Goal: Information Seeking & Learning: Learn about a topic

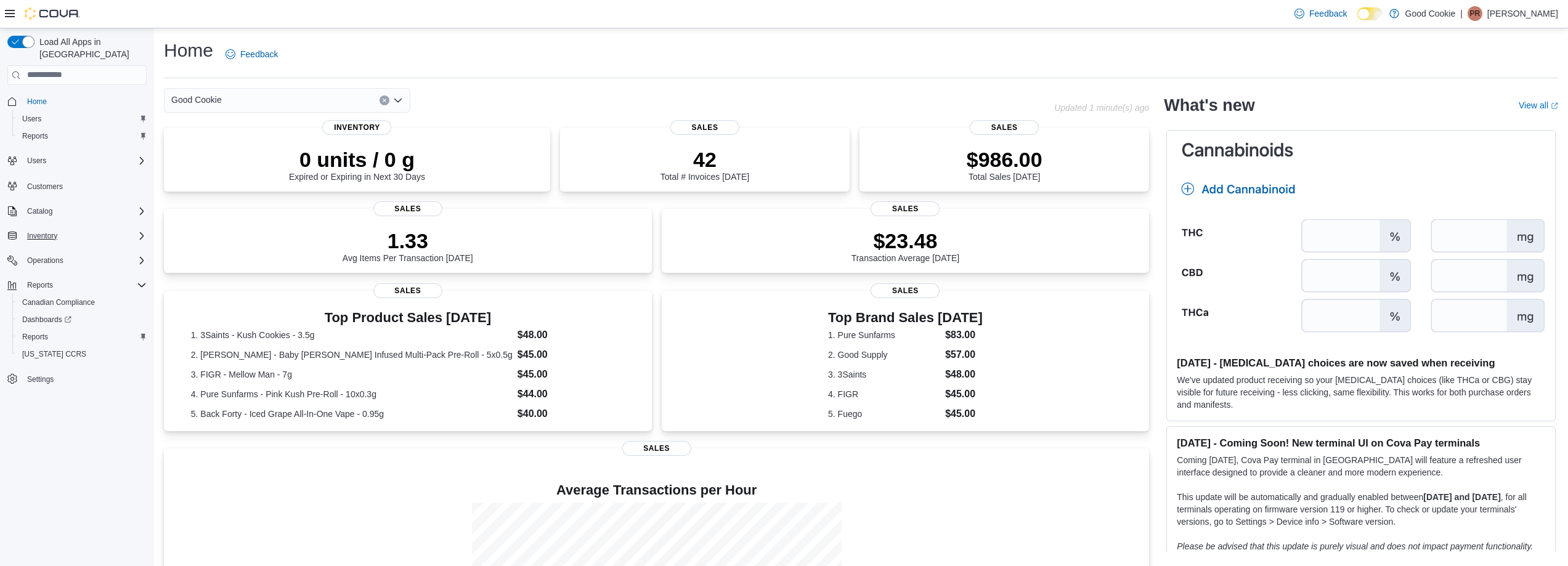
click at [137, 231] on icon "Complex example" at bounding box center [141, 235] width 9 height 9
click at [56, 317] on span "Purchase Orders" at bounding box center [50, 321] width 56 height 9
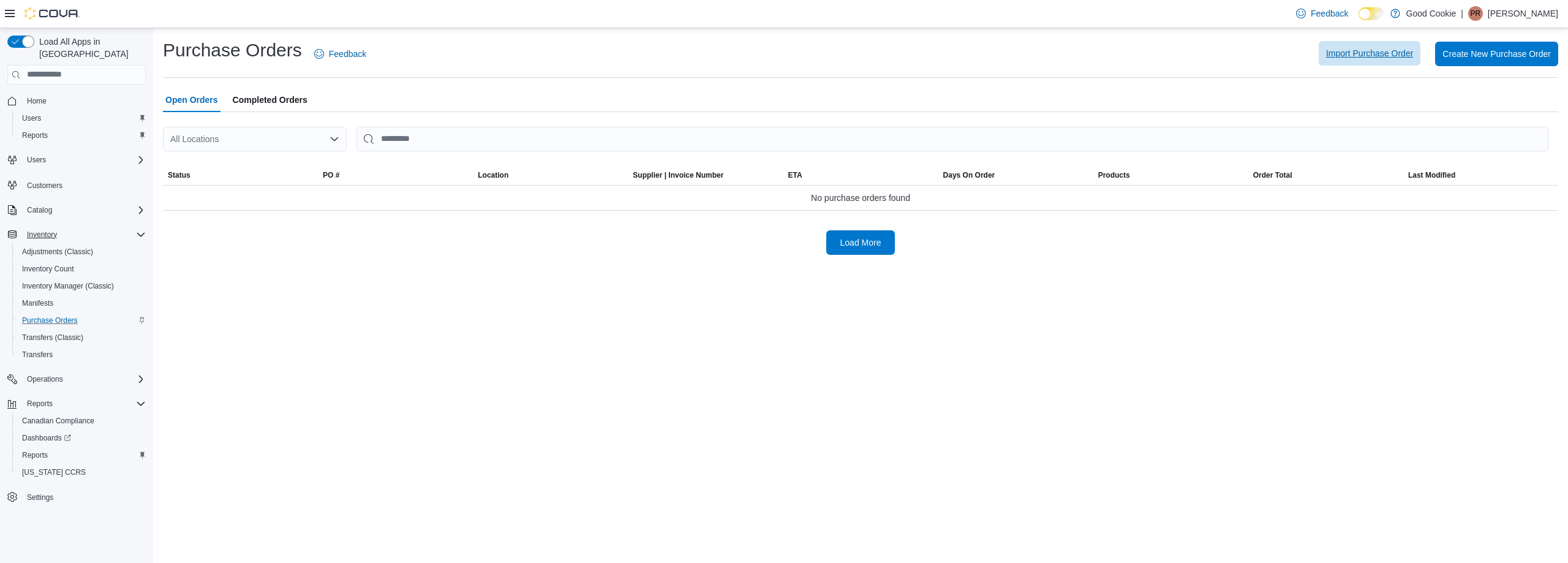
click at [1358, 60] on span "Import Purchase Order" at bounding box center [1370, 54] width 87 height 25
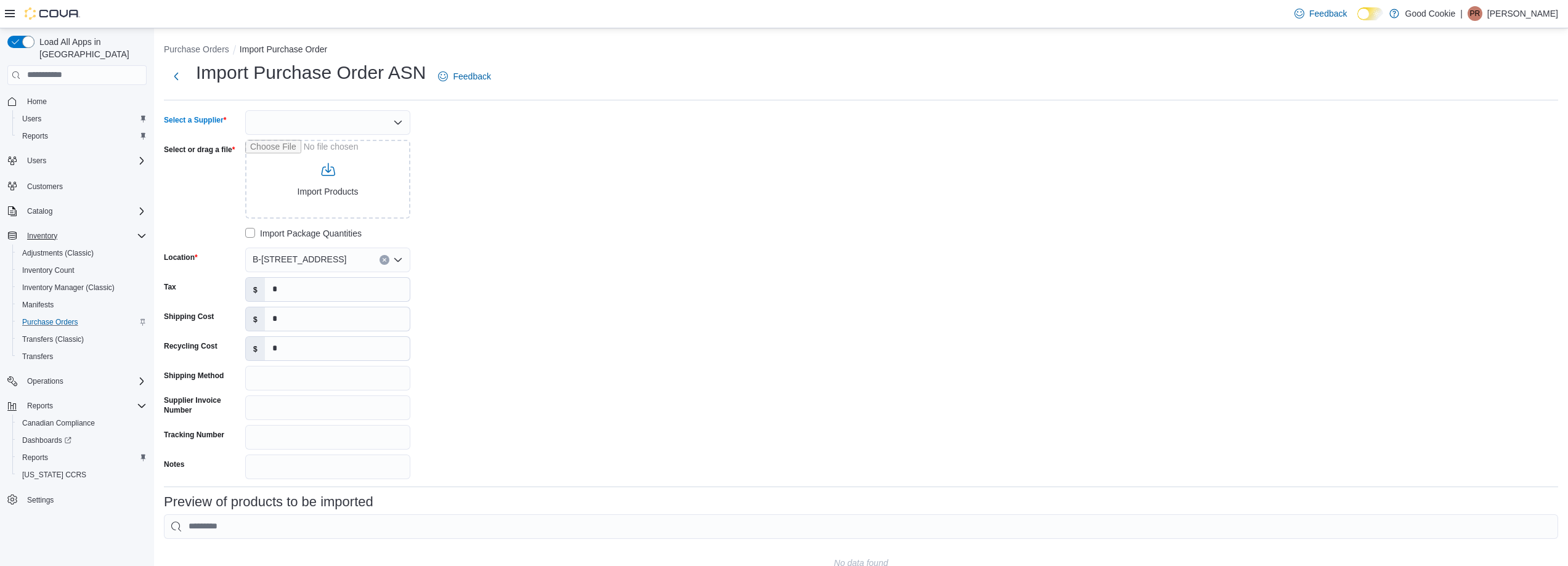
click at [343, 120] on div at bounding box center [328, 123] width 165 height 25
click at [270, 148] on span "OCS" at bounding box center [335, 143] width 136 height 12
click at [336, 188] on input "Select or drag a file" at bounding box center [328, 179] width 165 height 79
type input "**********"
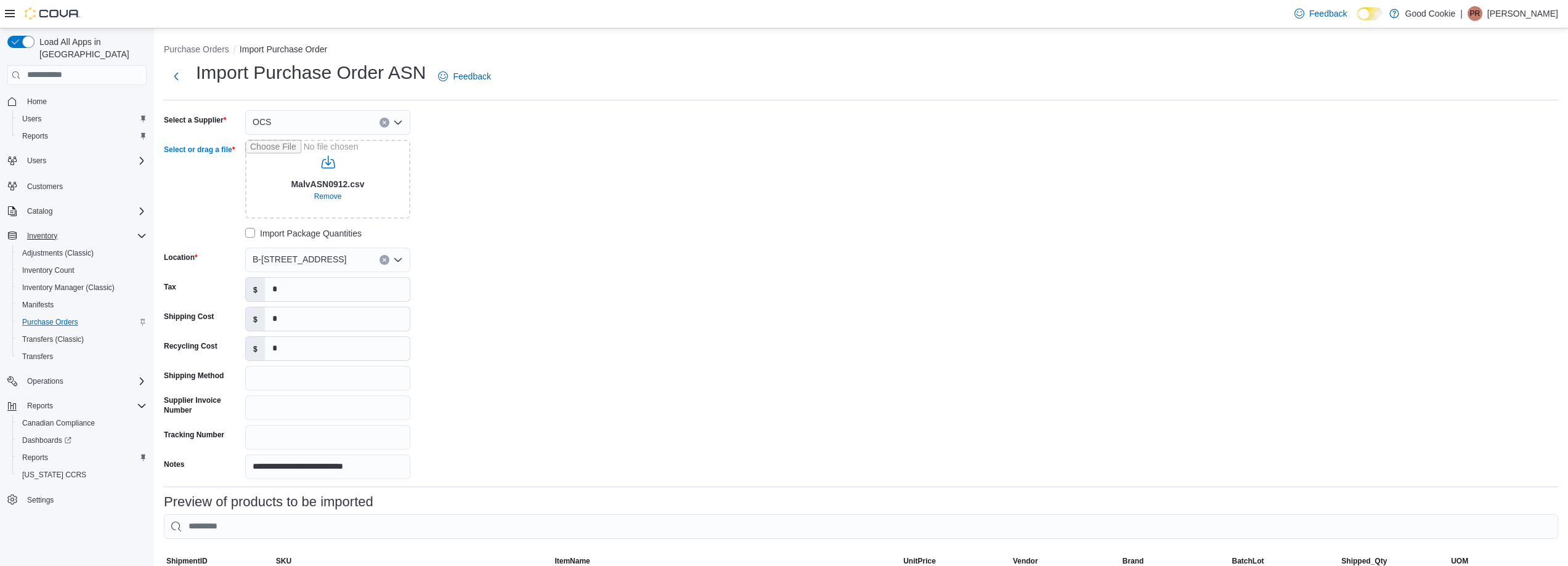
click at [388, 260] on button "Clear input" at bounding box center [384, 259] width 9 height 9
click at [334, 317] on span "2-[STREET_ADDRESS][PERSON_NAME]" at bounding box center [368, 316] width 164 height 12
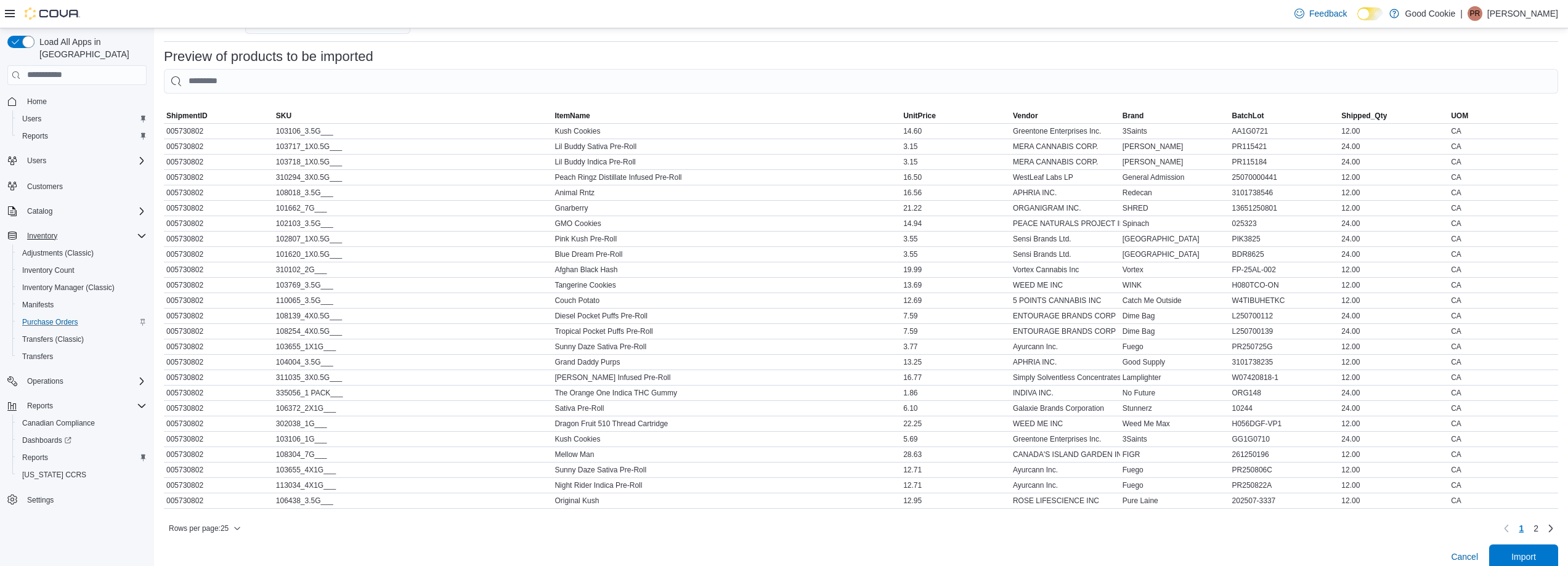
scroll to position [467, 0]
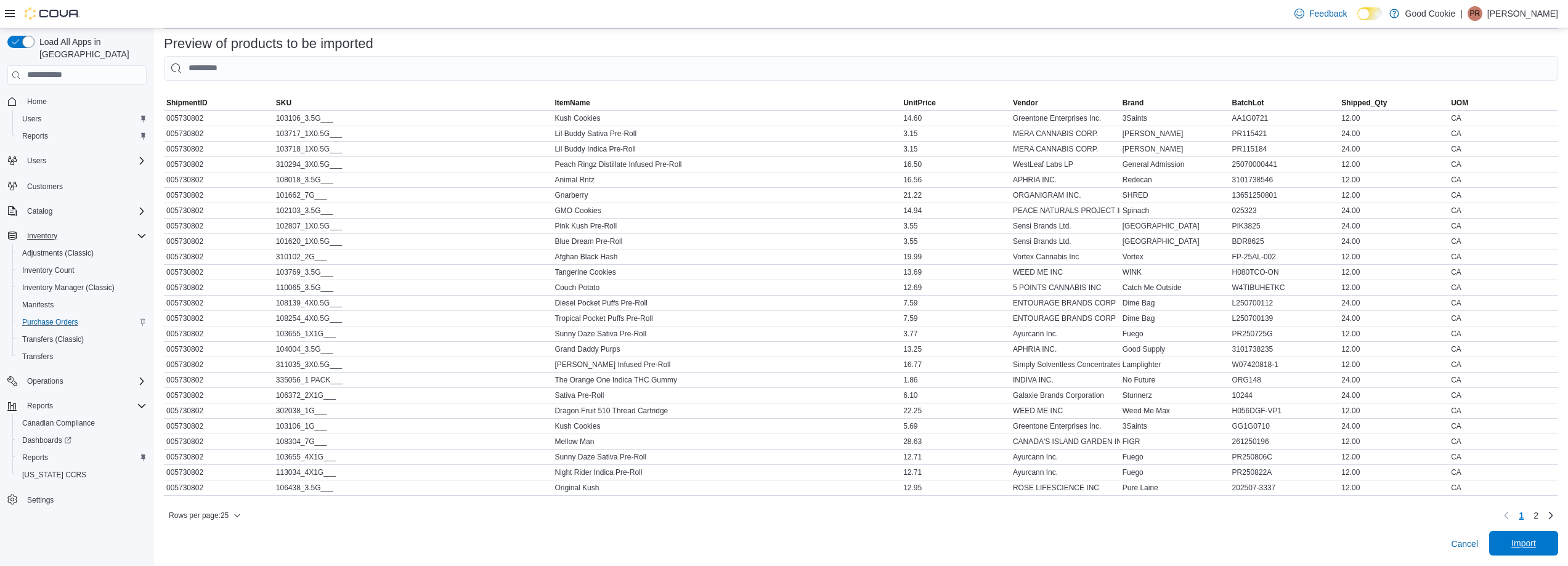
click at [1534, 546] on span "Import" at bounding box center [1523, 543] width 25 height 12
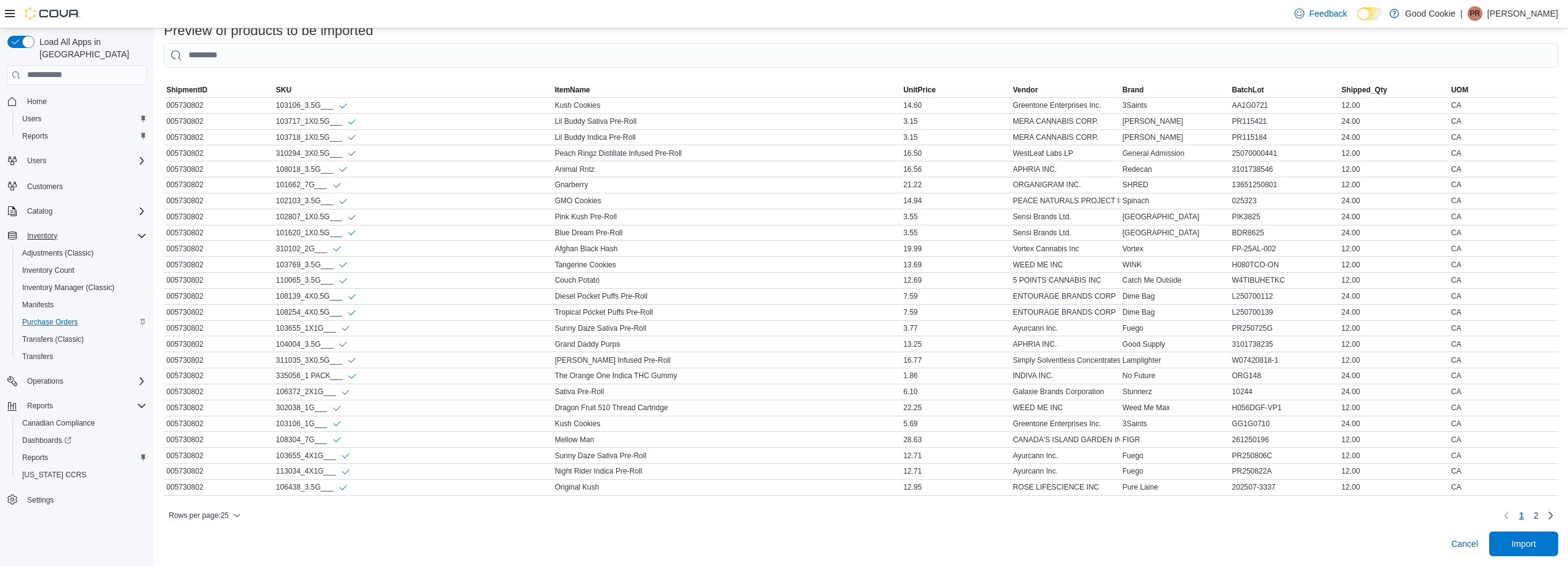
scroll to position [481, 0]
click at [1536, 547] on span "Import" at bounding box center [1523, 543] width 25 height 12
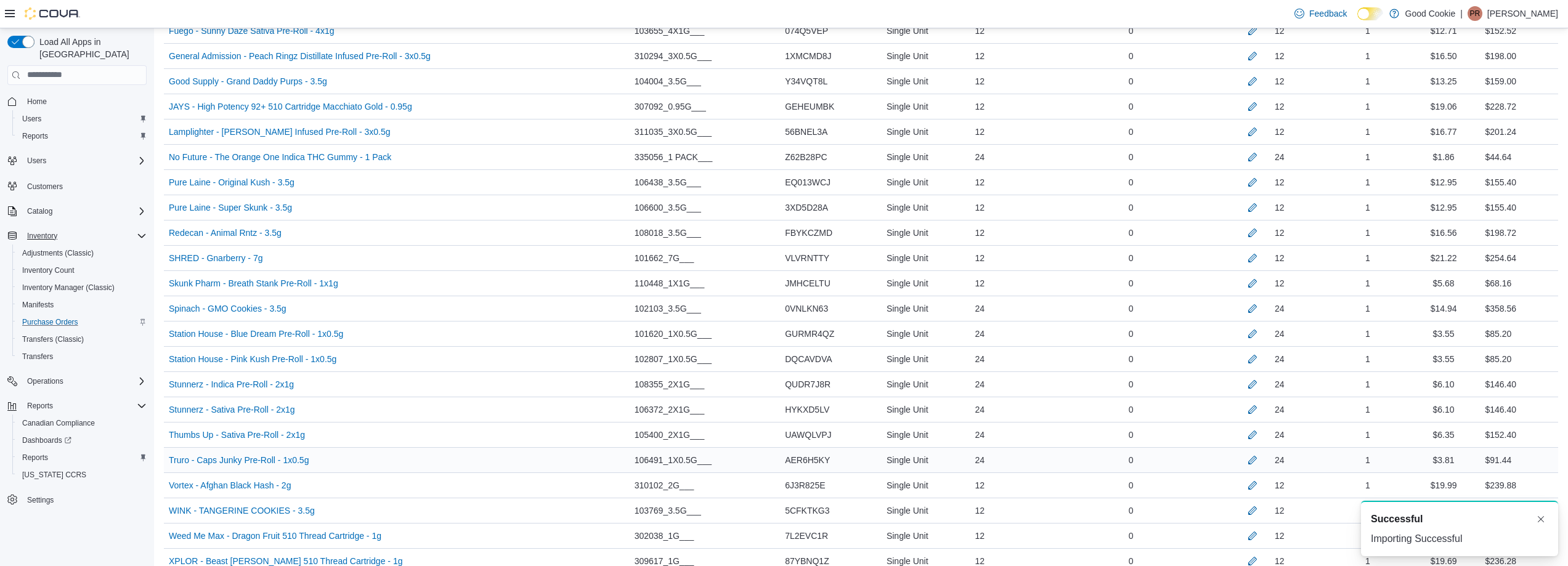
scroll to position [881, 0]
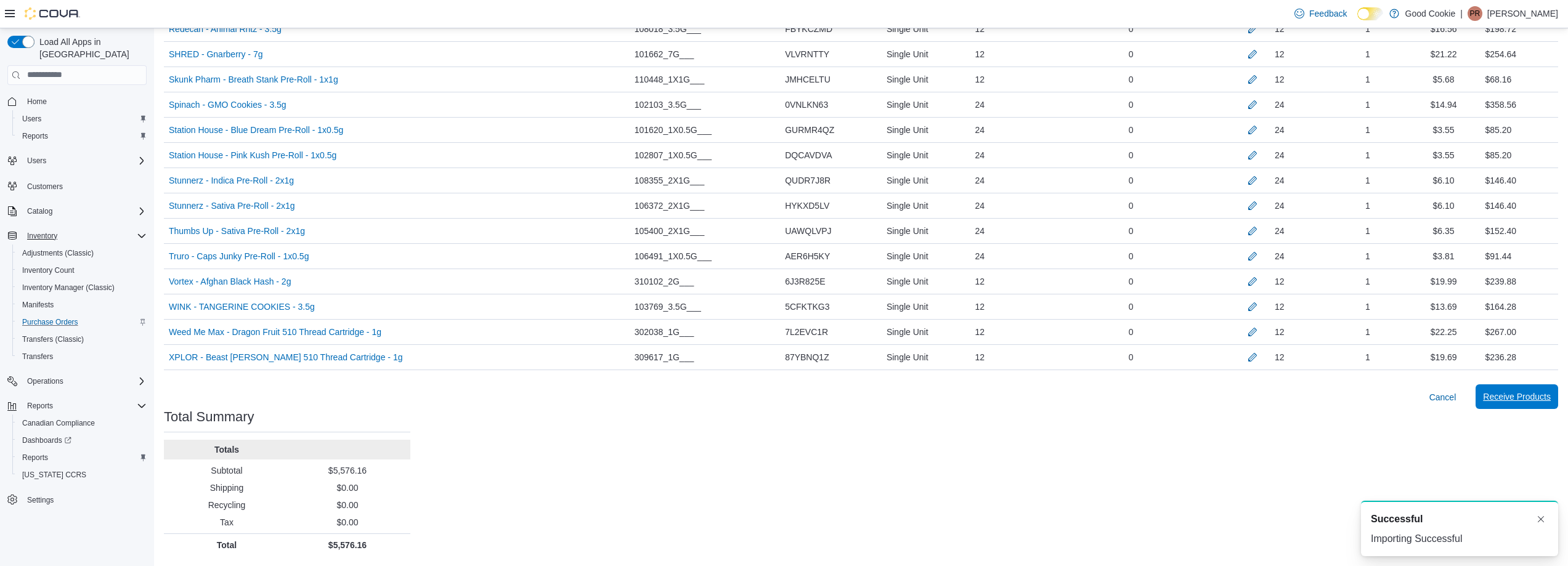
click at [1523, 393] on span "Receive Products" at bounding box center [1516, 397] width 68 height 12
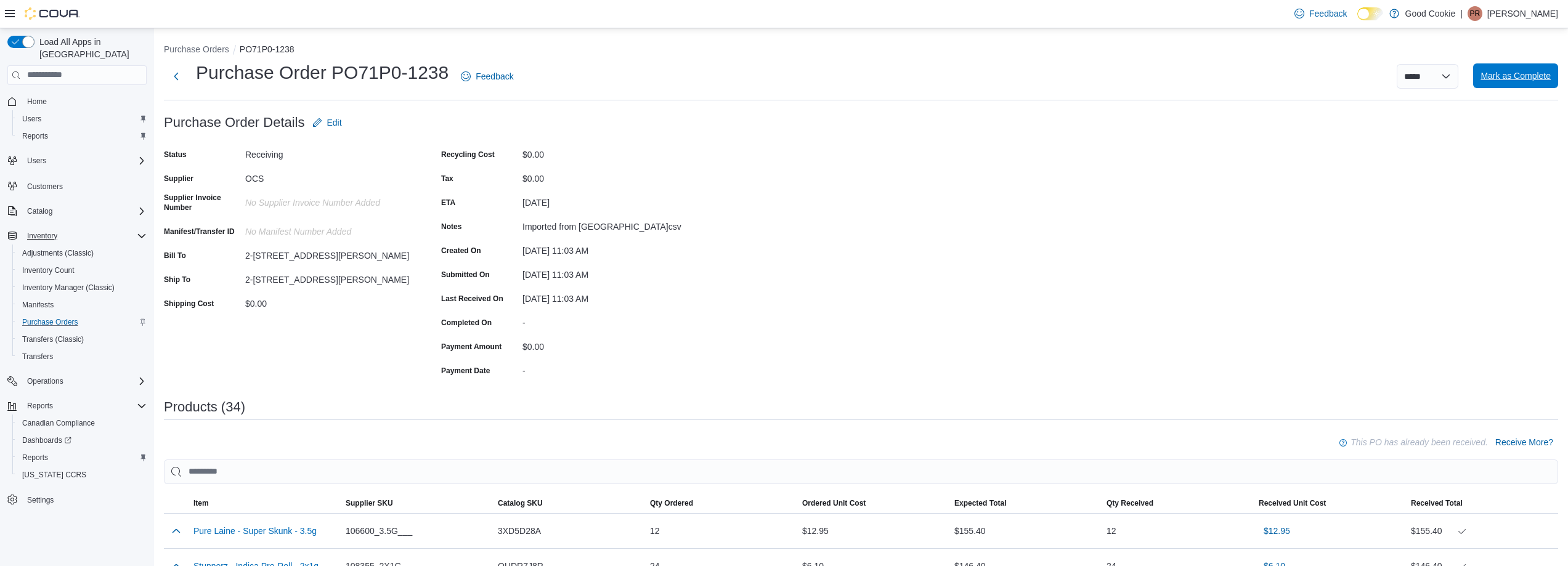
click at [1530, 81] on span "Mark as Complete" at bounding box center [1515, 75] width 70 height 12
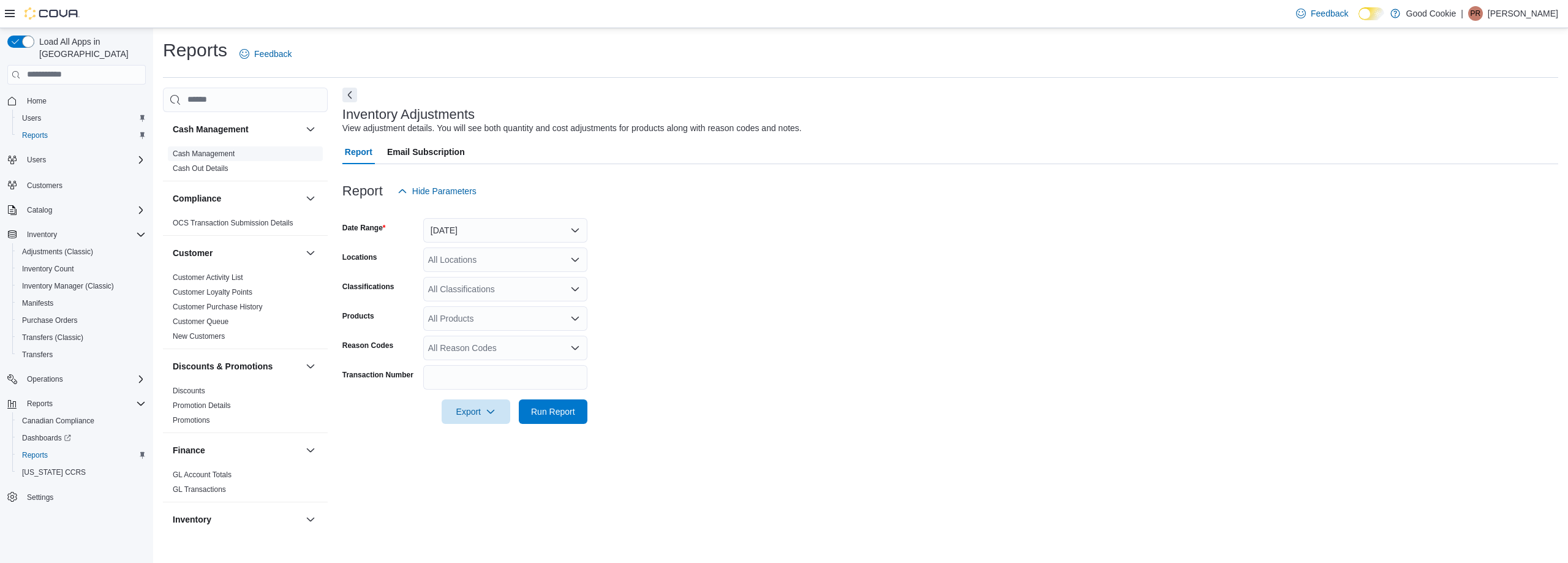
click at [232, 155] on link "Cash Management" at bounding box center [203, 154] width 62 height 9
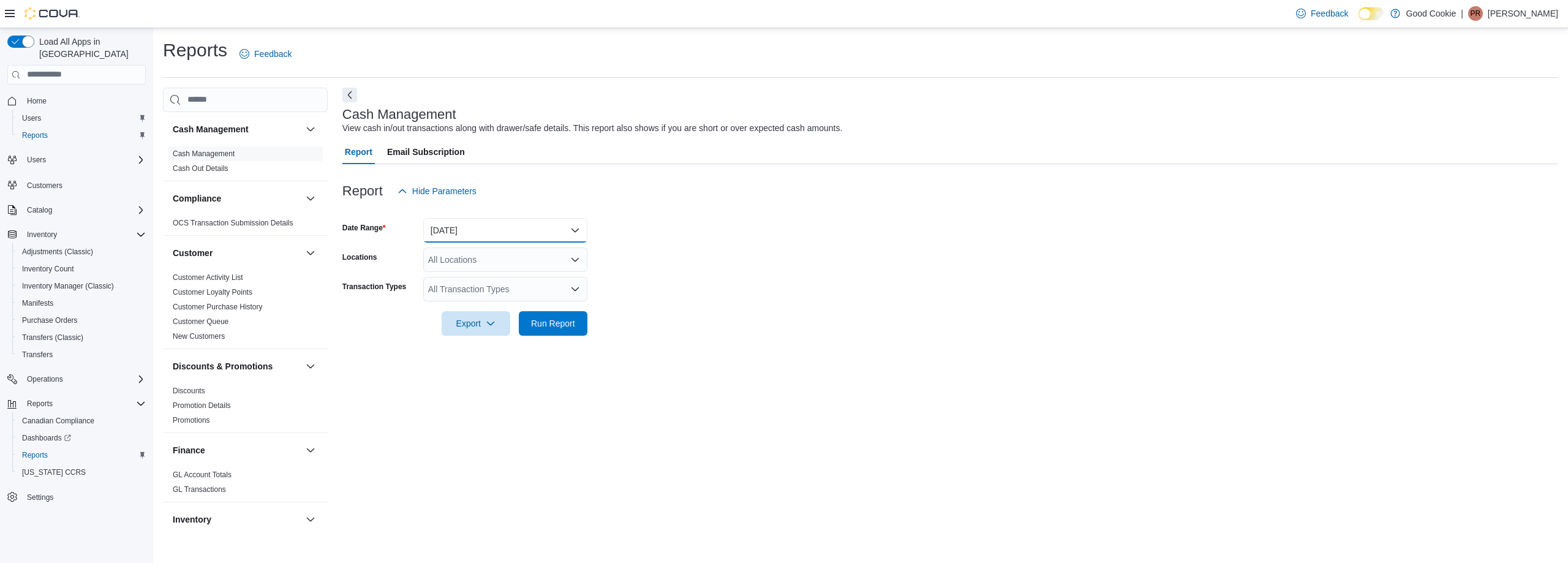
click at [485, 229] on button "[DATE]" at bounding box center [505, 230] width 164 height 25
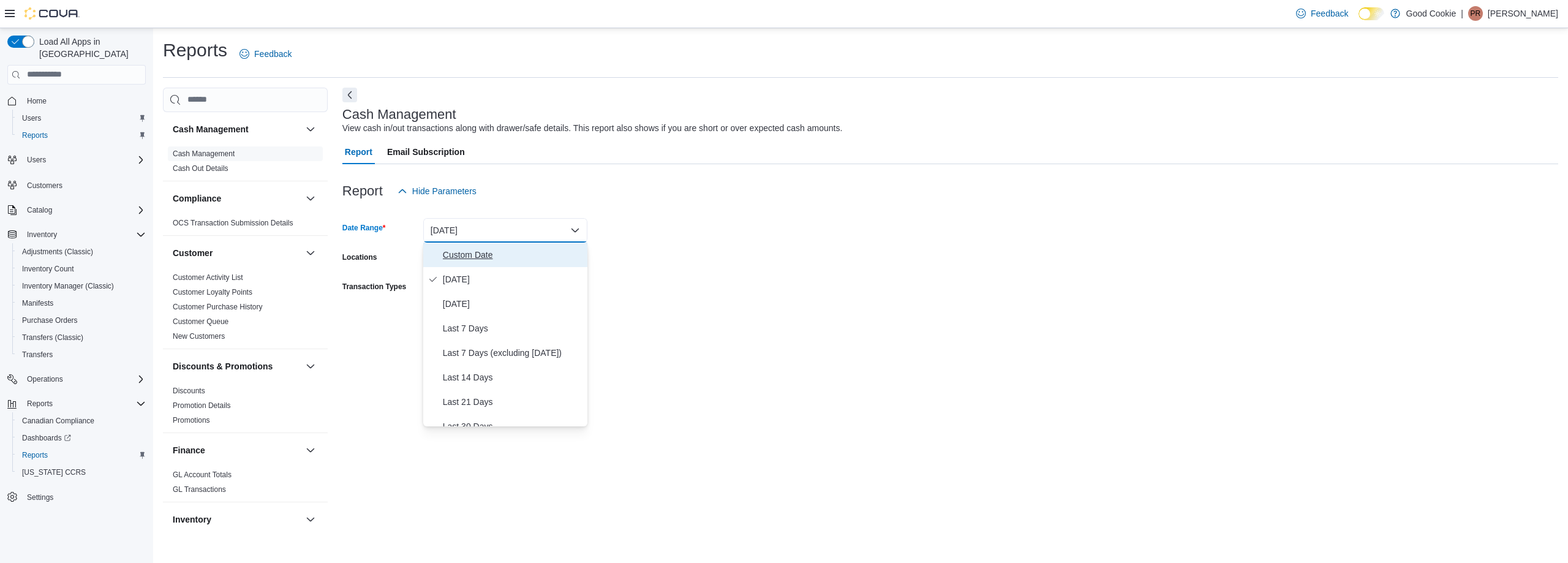
click at [484, 256] on span "Custom Date" at bounding box center [513, 255] width 139 height 15
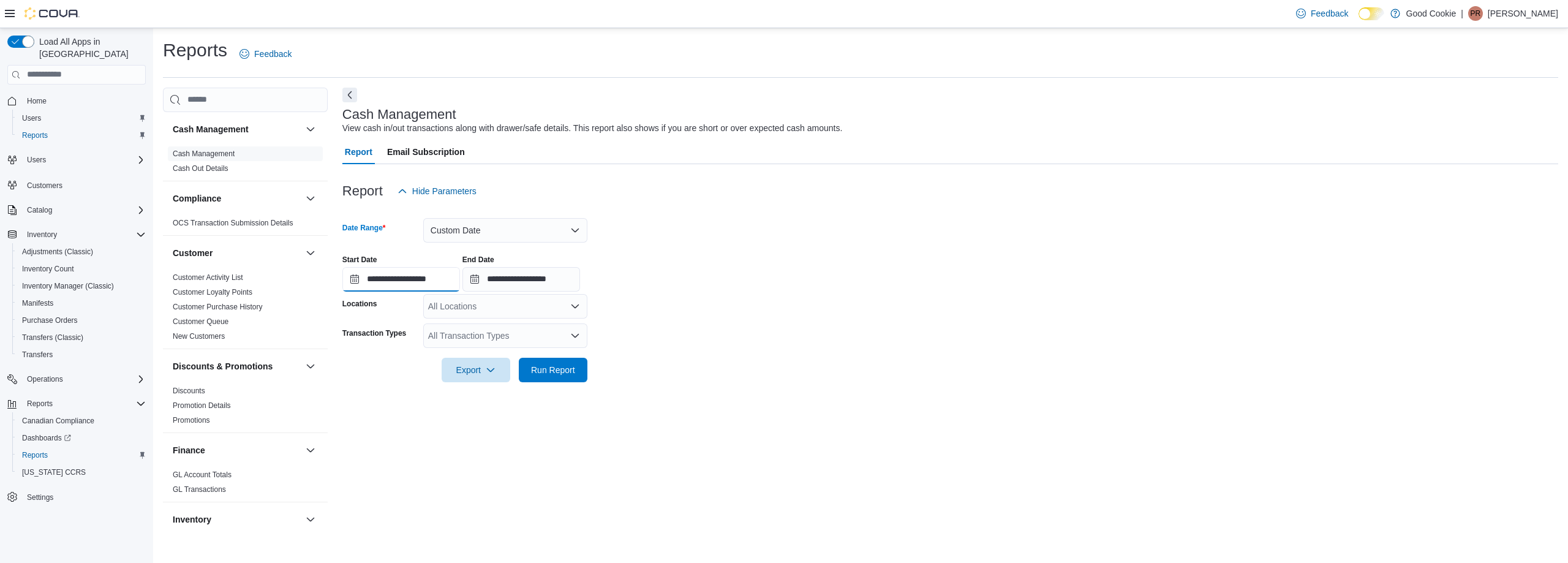
click at [358, 280] on input "**********" at bounding box center [402, 280] width 118 height 25
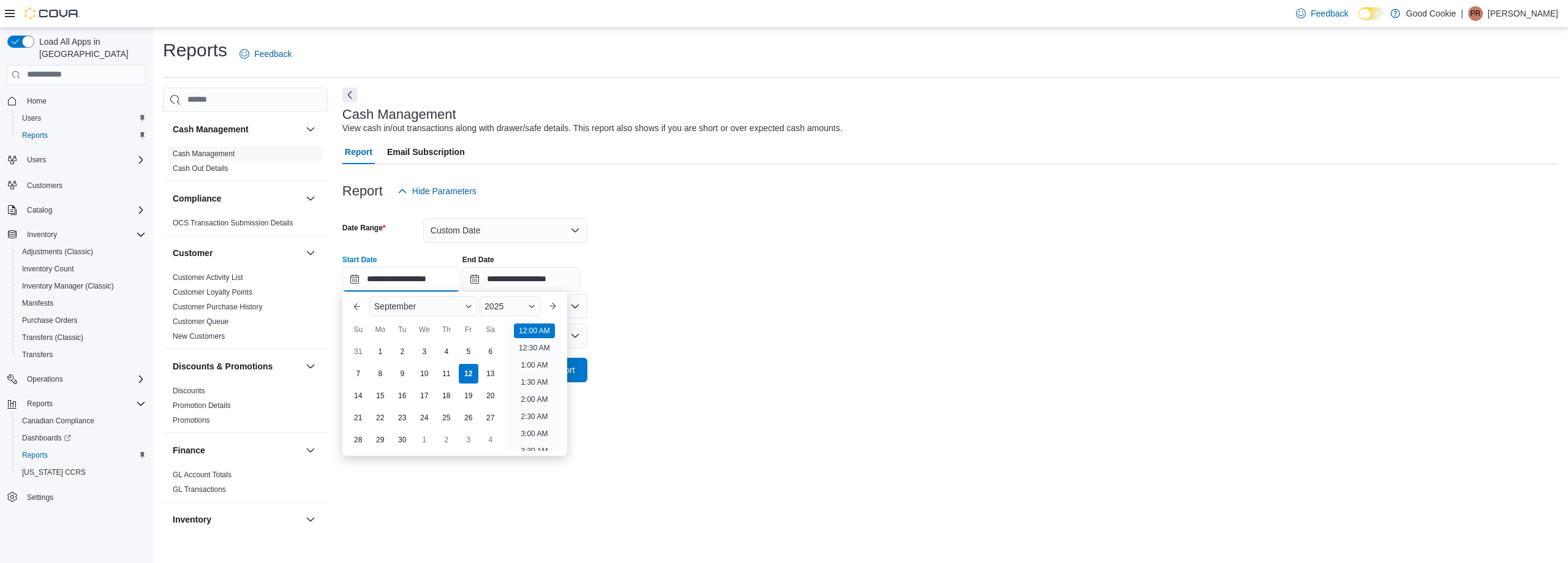
scroll to position [38, 0]
click at [469, 352] on div "5" at bounding box center [468, 352] width 22 height 22
type input "**********"
click at [488, 285] on input "**********" at bounding box center [521, 280] width 118 height 25
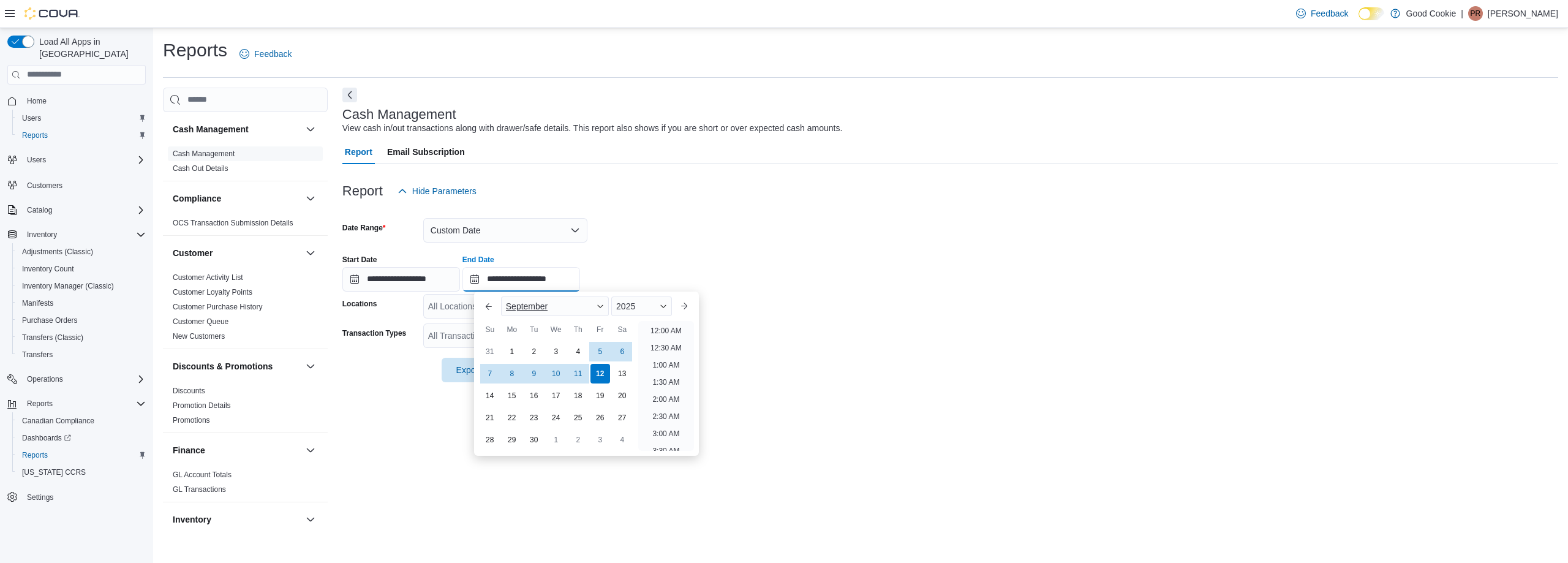
scroll to position [696, 0]
click at [577, 373] on div "11" at bounding box center [578, 373] width 22 height 22
type input "**********"
drag, startPoint x: 813, startPoint y: 324, endPoint x: 773, endPoint y: 325, distance: 40.0
click at [813, 324] on form "**********" at bounding box center [951, 293] width 1216 height 179
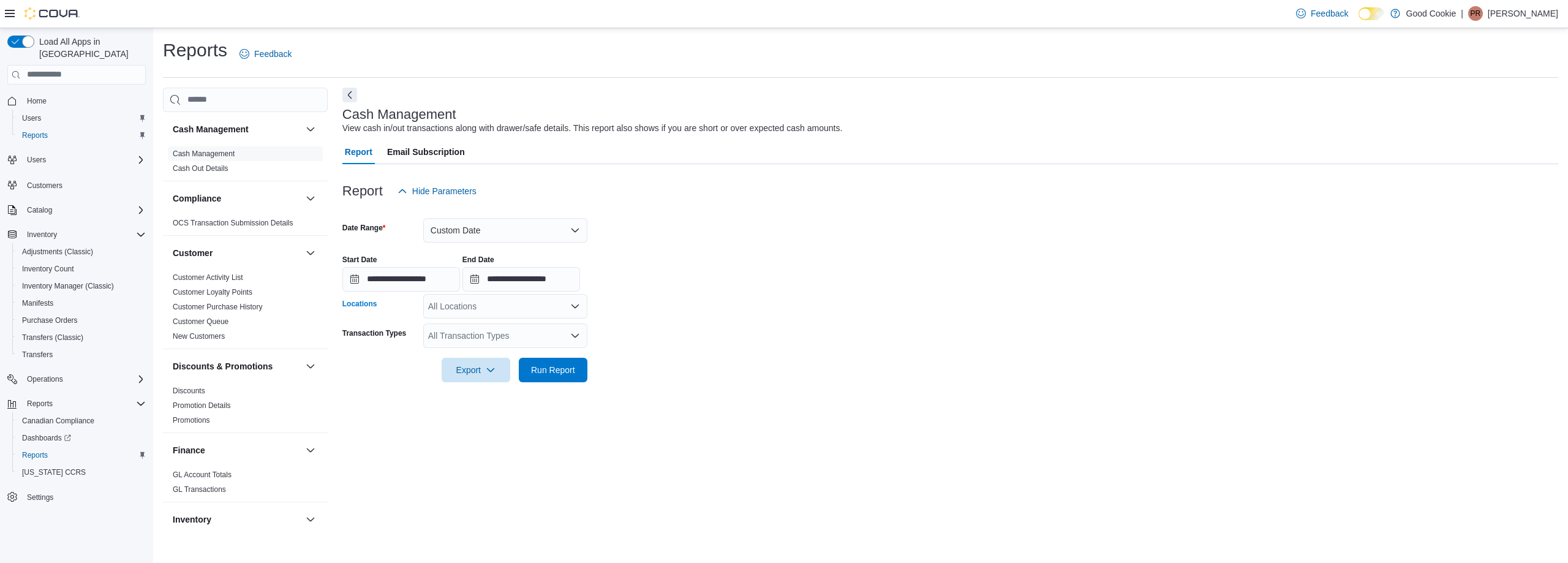
click at [584, 307] on div "All Locations" at bounding box center [505, 307] width 164 height 25
click at [576, 305] on icon "Close list of options" at bounding box center [574, 306] width 9 height 9
click at [577, 307] on icon "Open list of options" at bounding box center [575, 306] width 7 height 4
click at [484, 380] on span "B-[STREET_ADDRESS]" at bounding box center [496, 380] width 93 height 12
click at [702, 326] on form "**********" at bounding box center [951, 293] width 1216 height 179
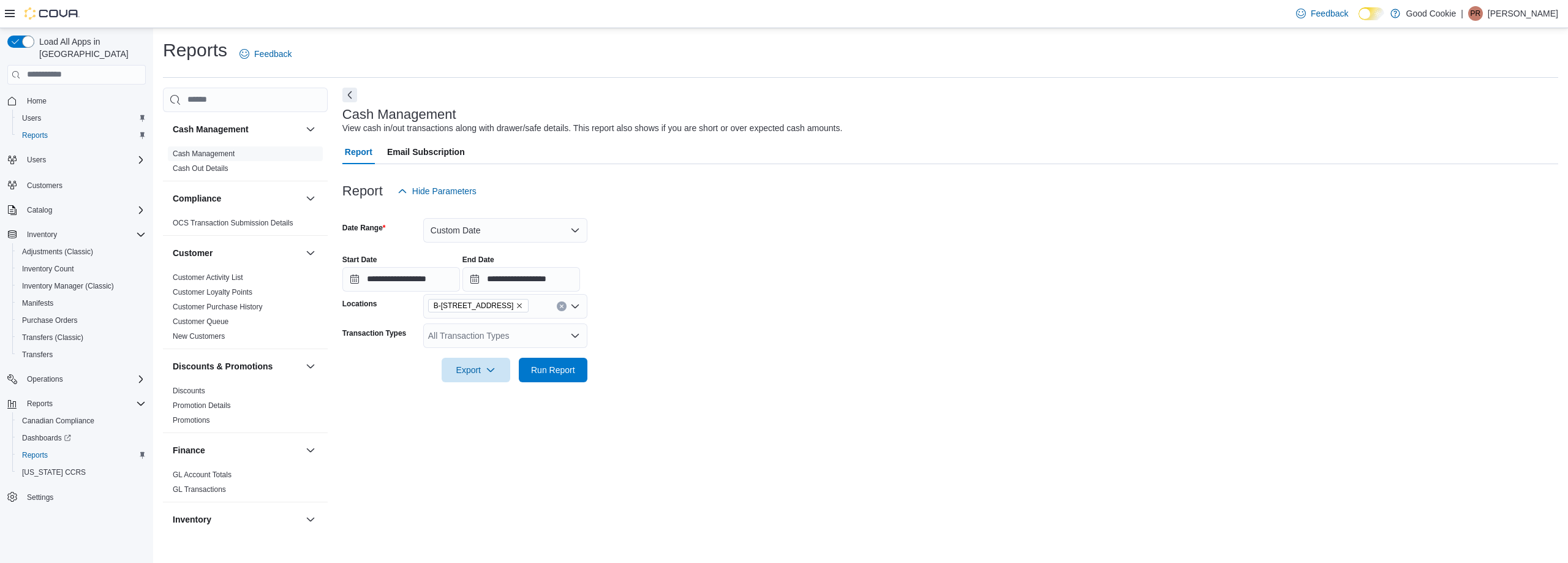
click at [578, 335] on icon "Open list of options" at bounding box center [575, 336] width 7 height 4
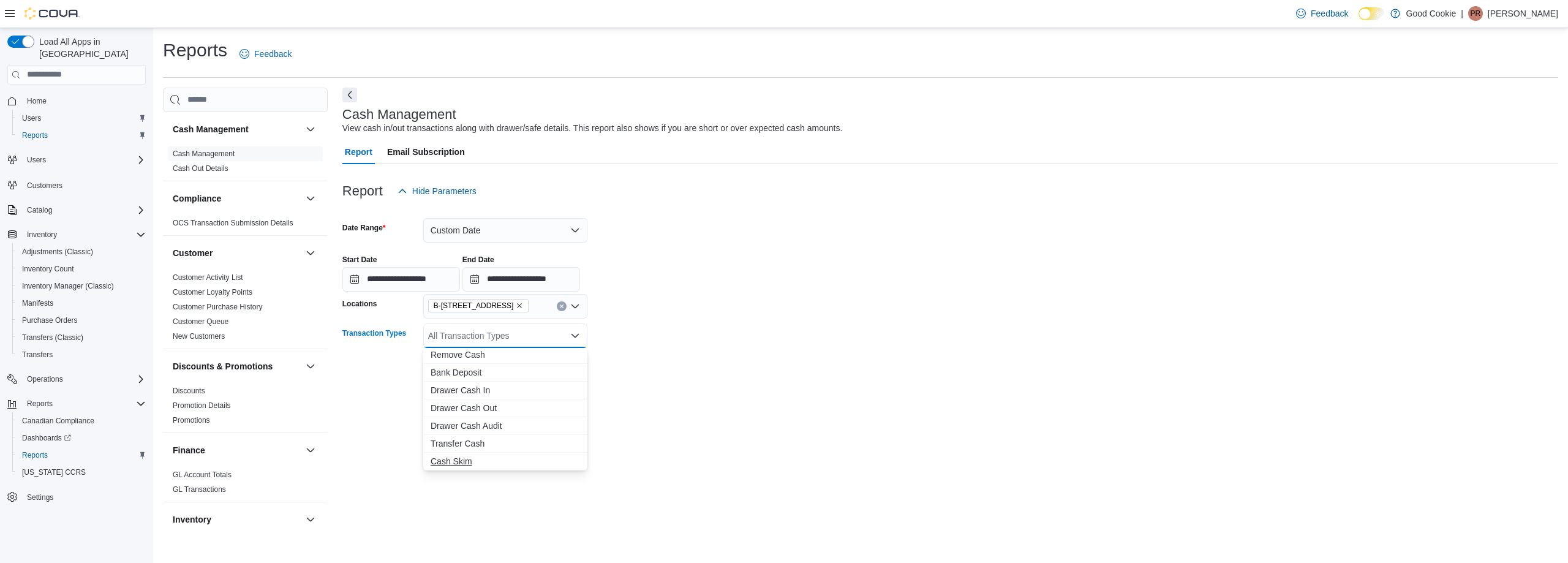
click at [461, 460] on span "Cash Skim" at bounding box center [505, 461] width 150 height 12
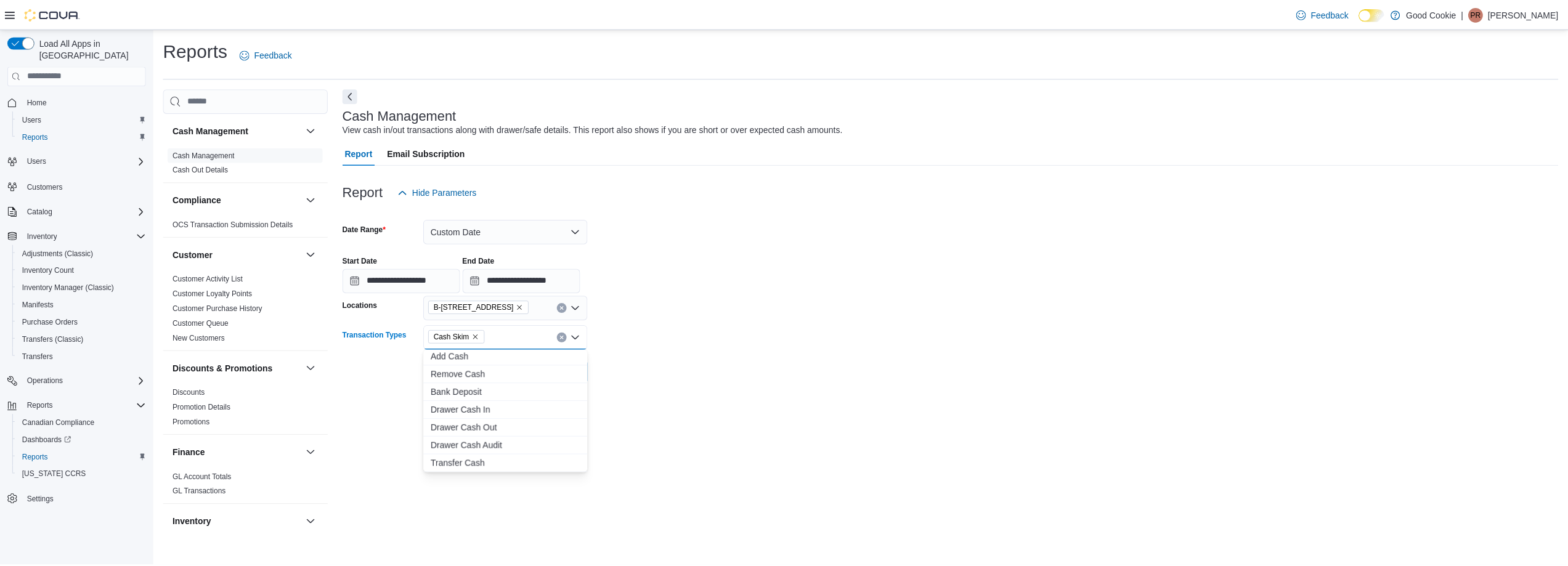
scroll to position [56, 0]
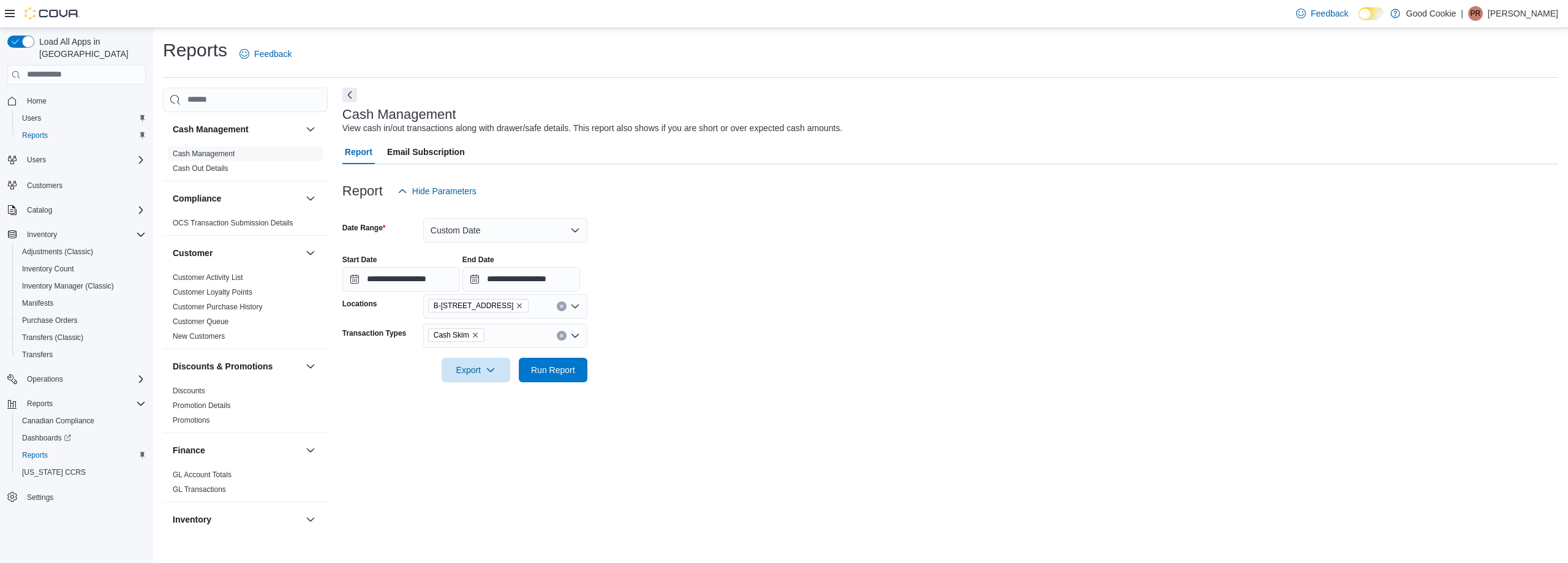
click at [795, 394] on div at bounding box center [951, 389] width 1216 height 15
drag, startPoint x: 569, startPoint y: 369, endPoint x: 563, endPoint y: 351, distance: 19.0
click at [569, 369] on span "Run Report" at bounding box center [553, 370] width 44 height 12
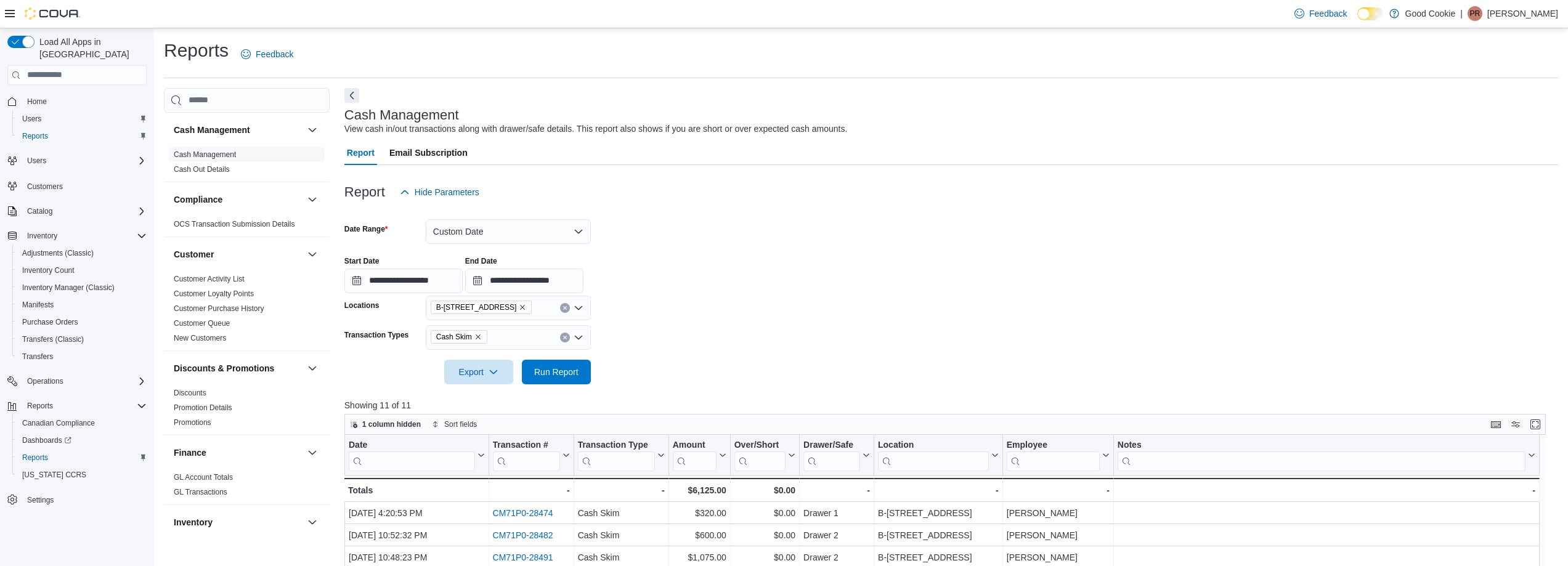
click at [526, 307] on icon "Remove B-371 Old Kingston Road from selection in this group" at bounding box center [522, 307] width 7 height 7
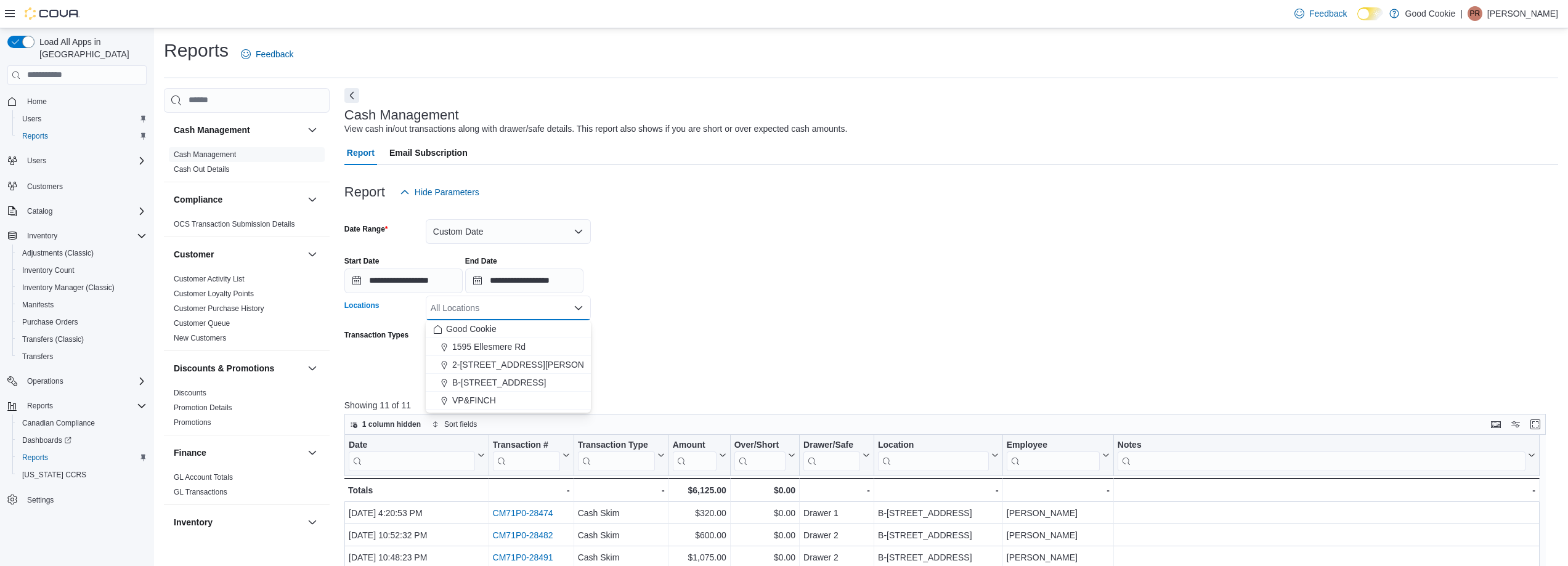
drag, startPoint x: 503, startPoint y: 345, endPoint x: 659, endPoint y: 325, distance: 157.3
click at [503, 345] on span "1595 Ellesmere Rd" at bounding box center [489, 346] width 73 height 12
click at [739, 309] on form "**********" at bounding box center [952, 294] width 1214 height 180
click at [563, 364] on span "Run Report" at bounding box center [557, 372] width 54 height 25
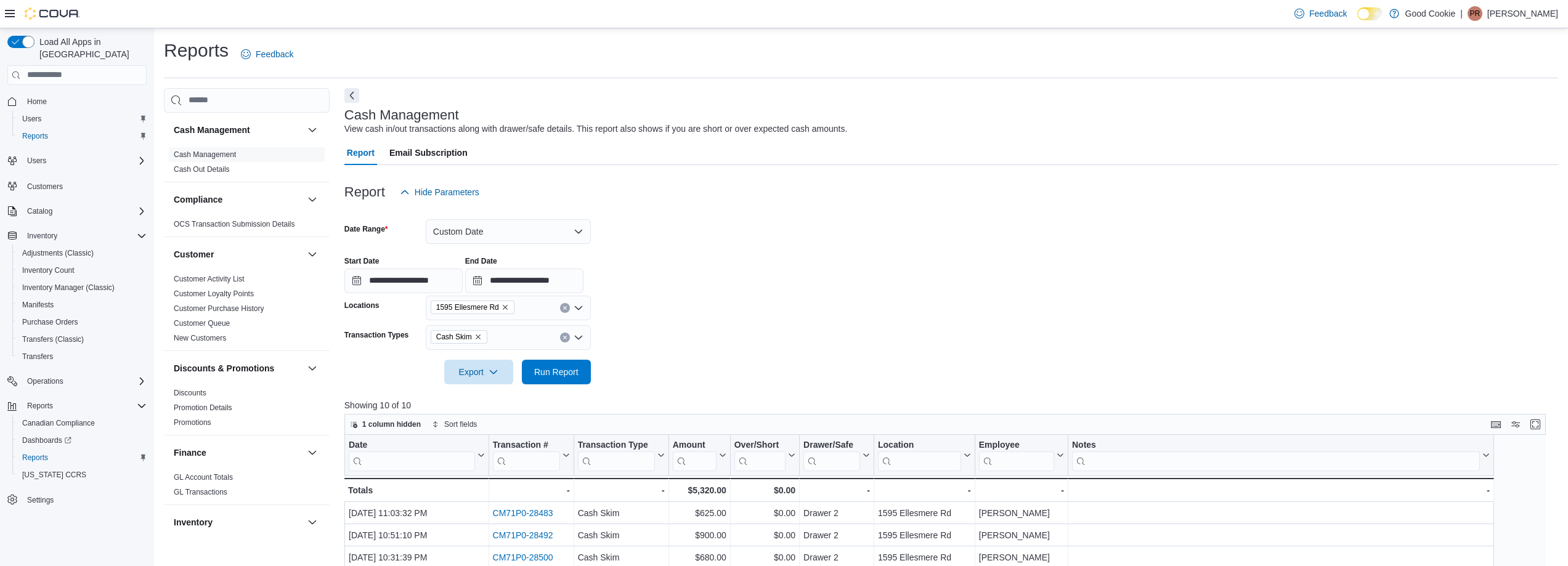
click at [476, 339] on icon "Remove Cash Skim from selection in this group" at bounding box center [478, 337] width 7 height 7
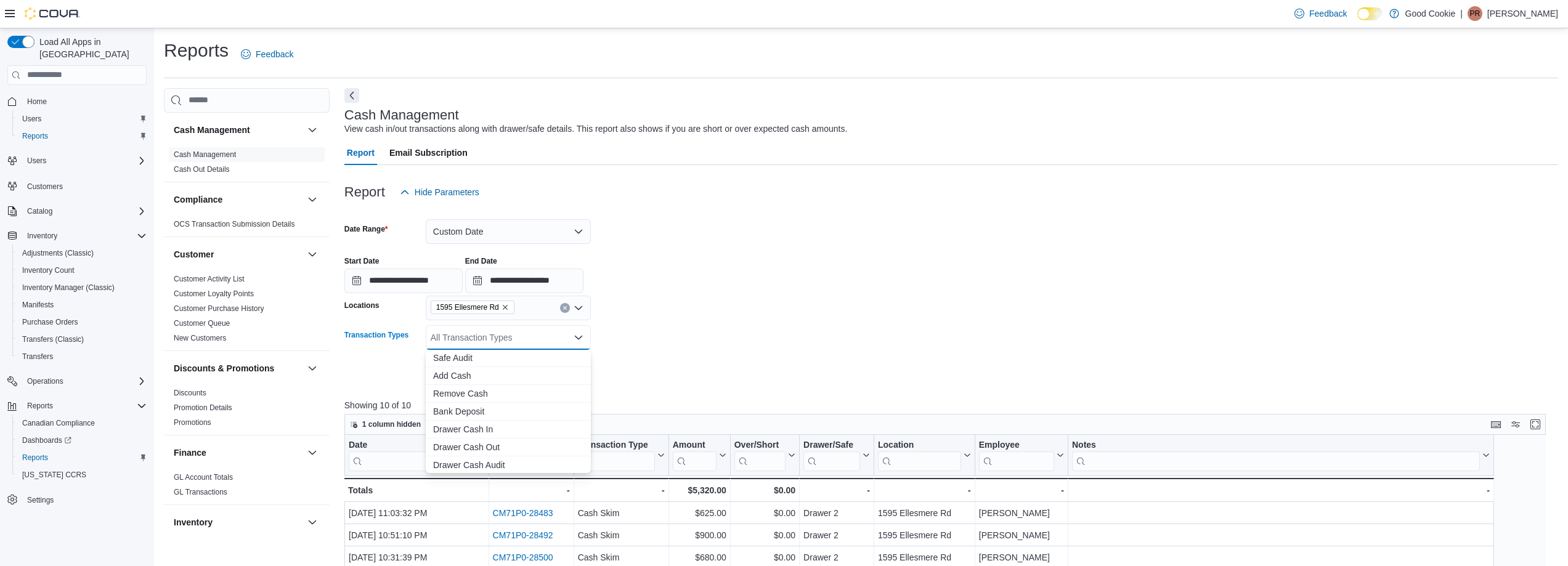
scroll to position [73, 0]
click at [506, 413] on span "Drawer Cash Out" at bounding box center [508, 410] width 150 height 12
click at [705, 352] on div at bounding box center [952, 354] width 1214 height 9
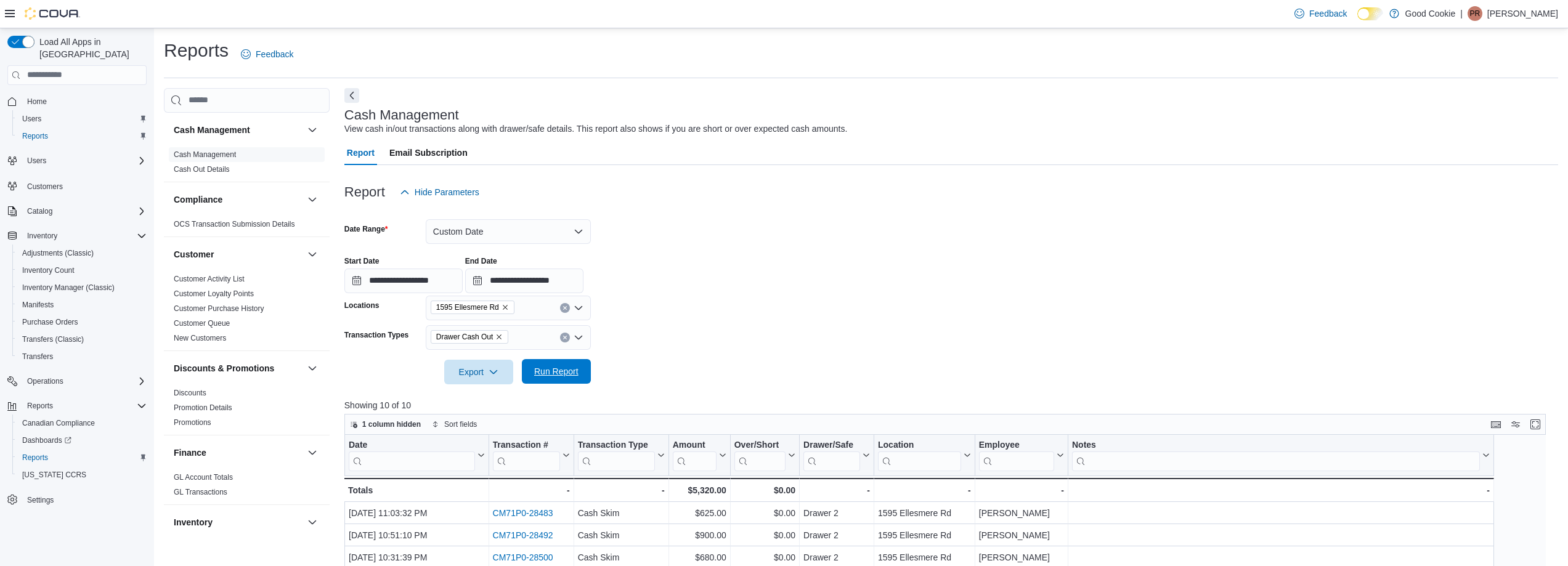
click at [553, 378] on span "Run Report" at bounding box center [557, 372] width 54 height 25
click at [502, 340] on icon "Remove Drawer Cash Out from selection in this group" at bounding box center [499, 337] width 7 height 7
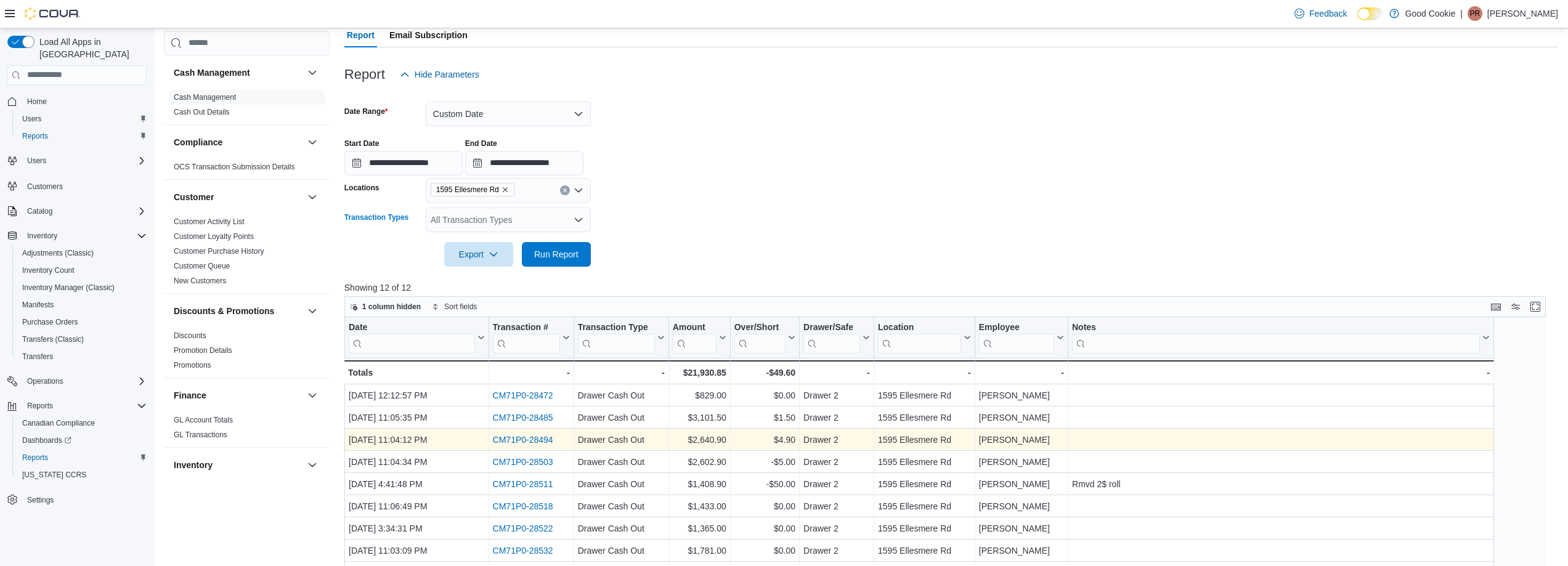
scroll to position [123, 0]
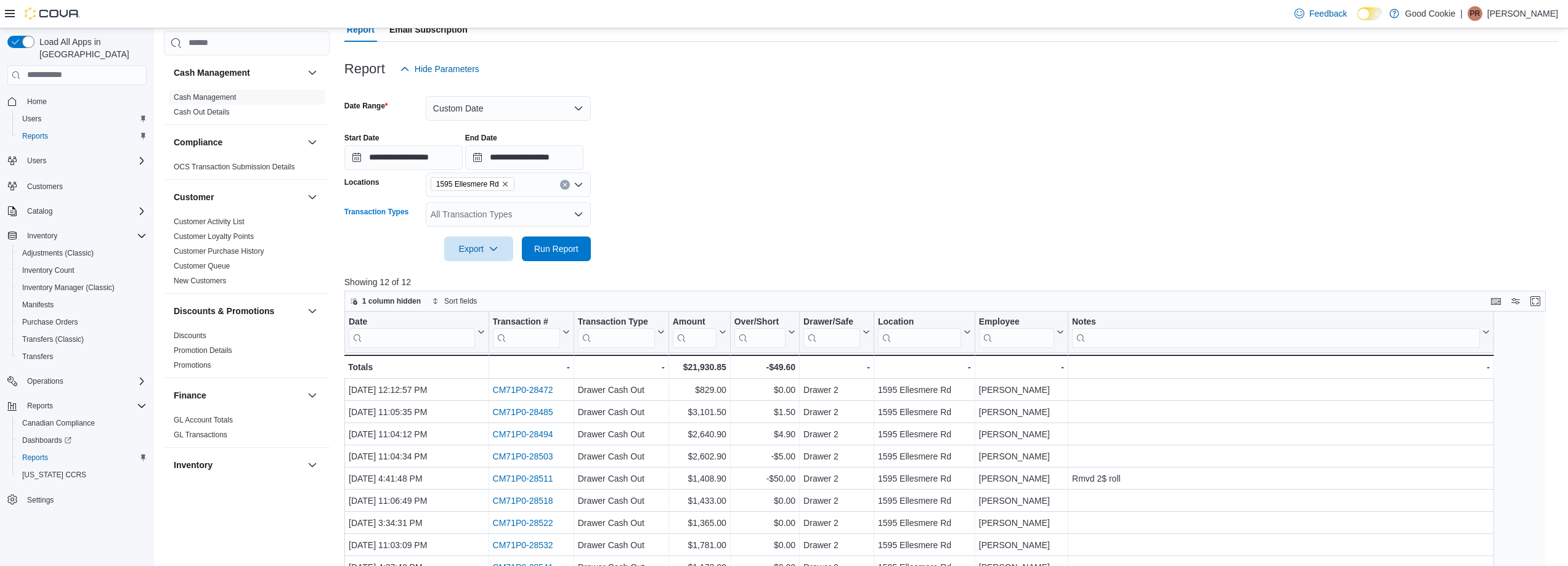
click at [532, 218] on div "All Transaction Types Combo box. Selected. Combo box input. All Transaction Typ…" at bounding box center [508, 215] width 165 height 25
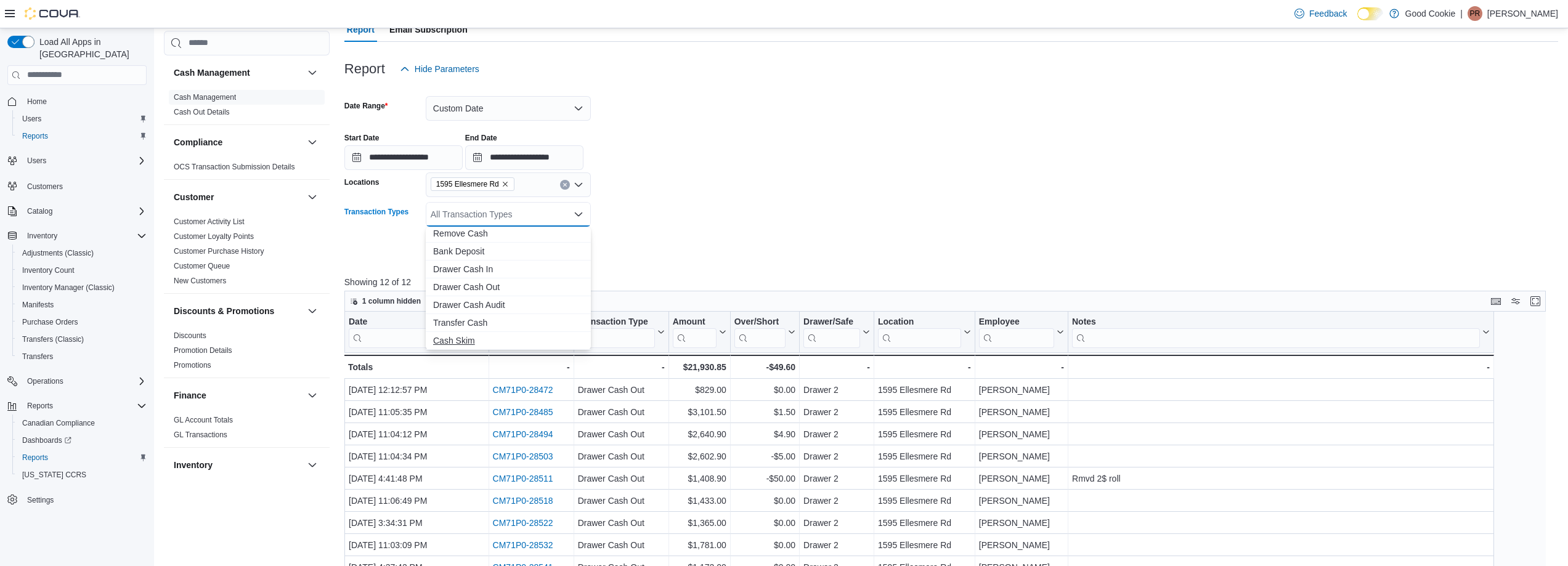
click at [467, 340] on span "Cash Skim" at bounding box center [508, 340] width 150 height 12
click at [851, 192] on form "**********" at bounding box center [952, 171] width 1214 height 180
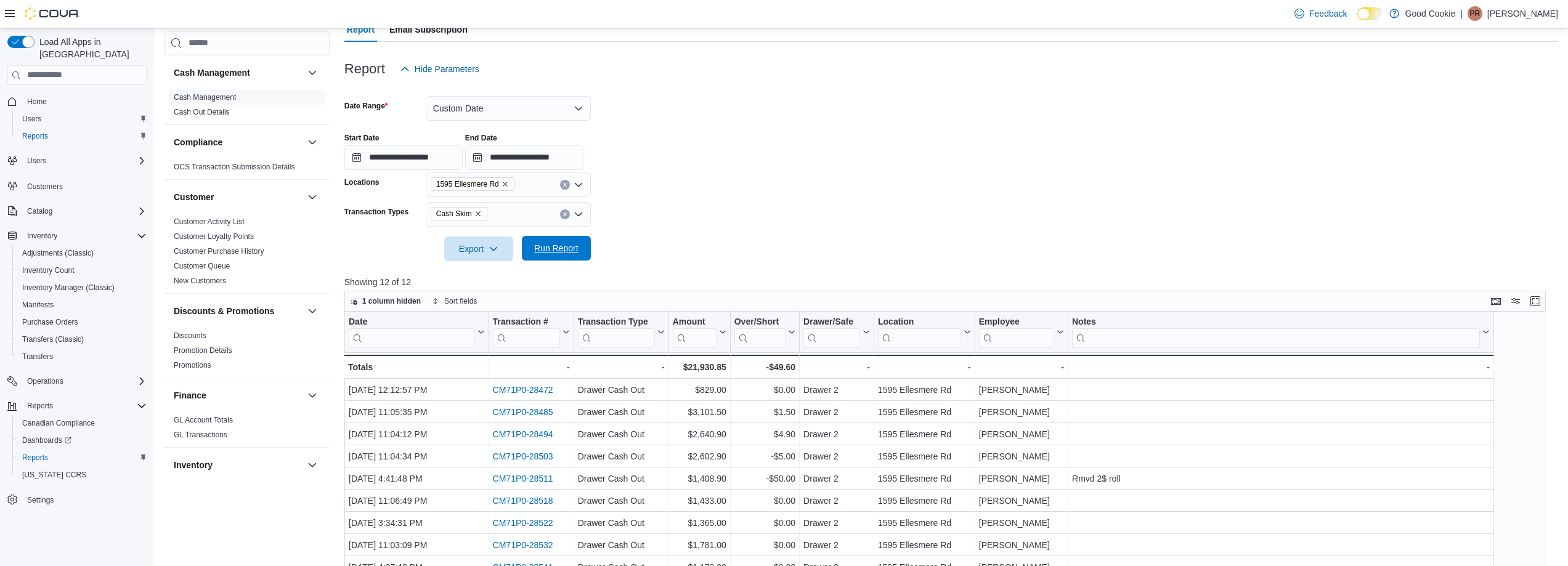
click at [550, 249] on span "Run Report" at bounding box center [556, 248] width 45 height 12
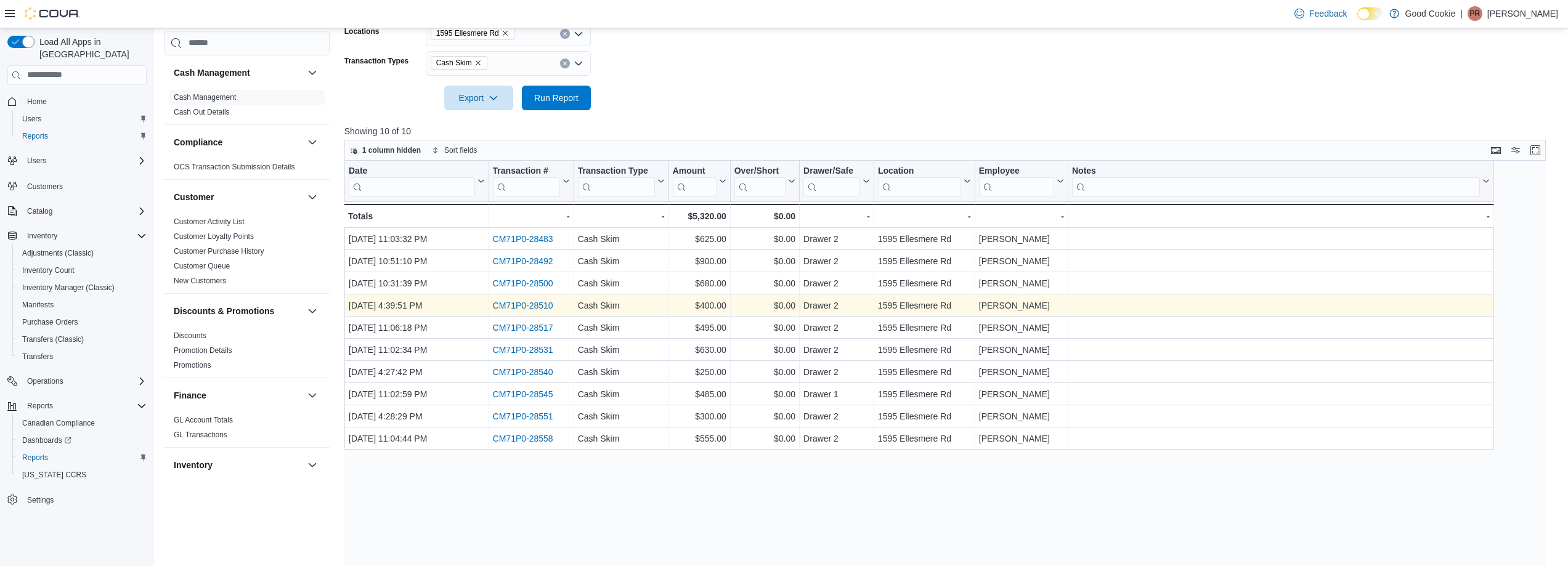
scroll to position [246, 0]
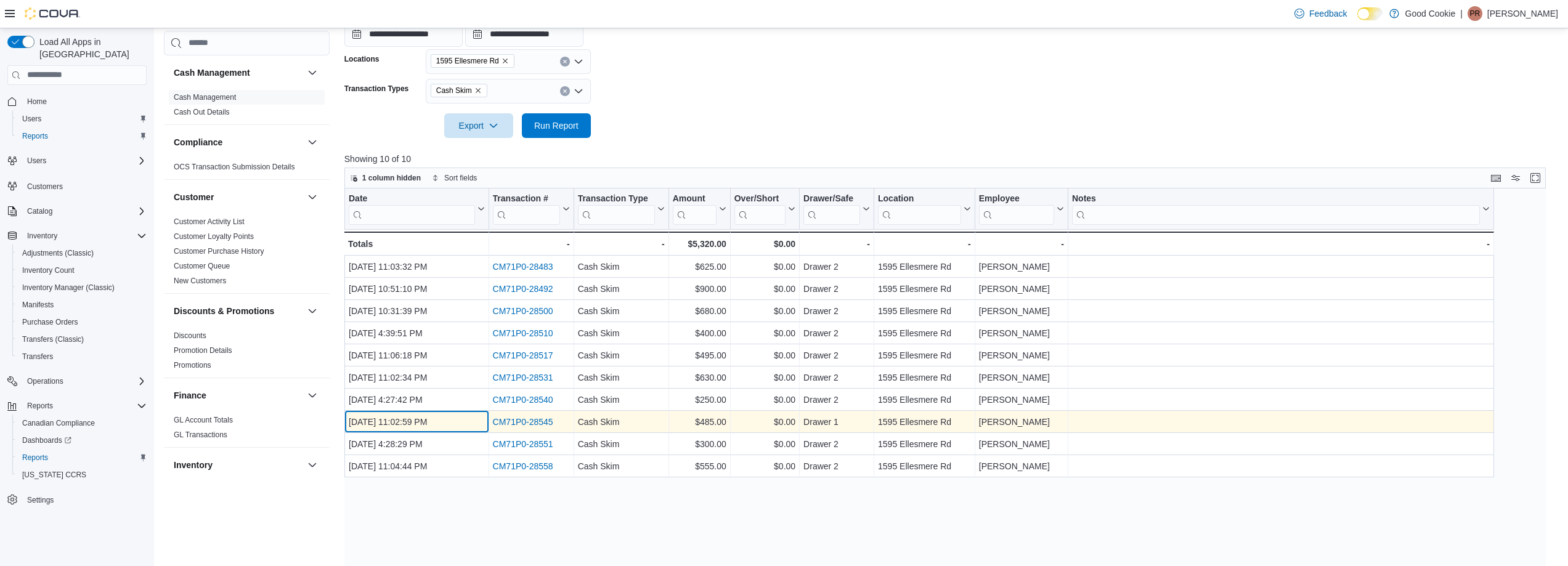
click at [419, 423] on div "[DATE] 11:02:59 PM" at bounding box center [416, 422] width 136 height 15
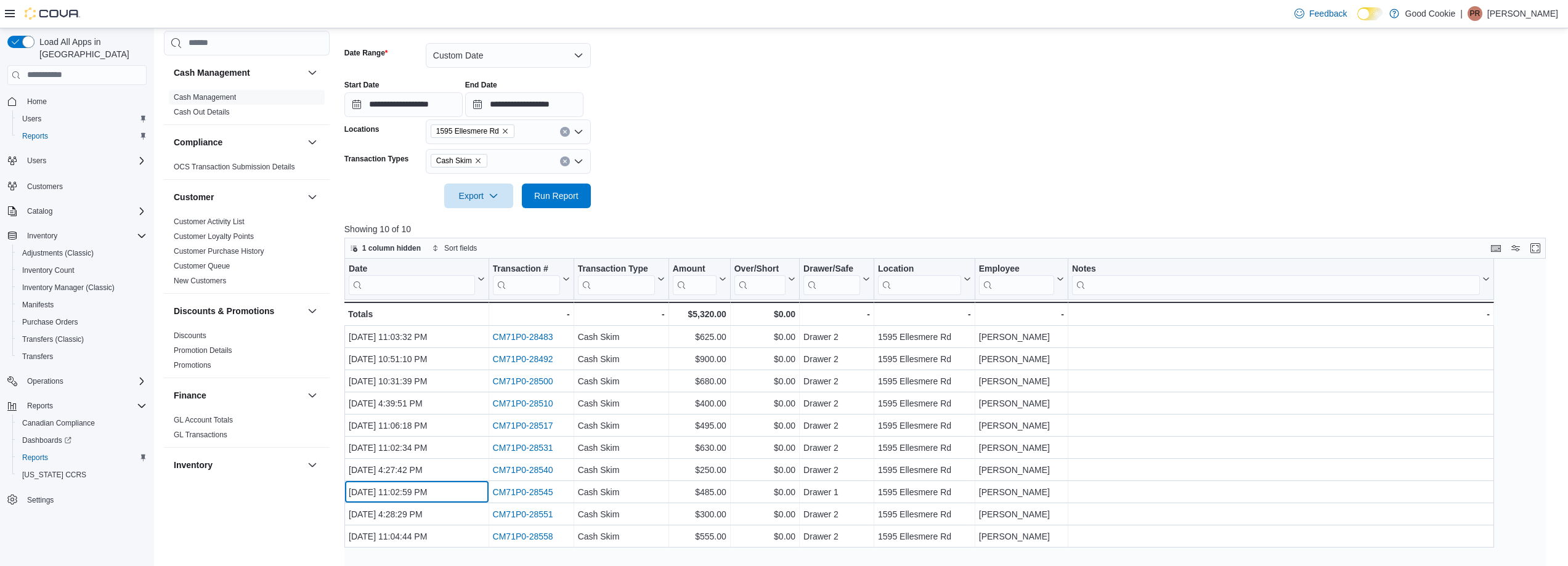
scroll to position [0, 0]
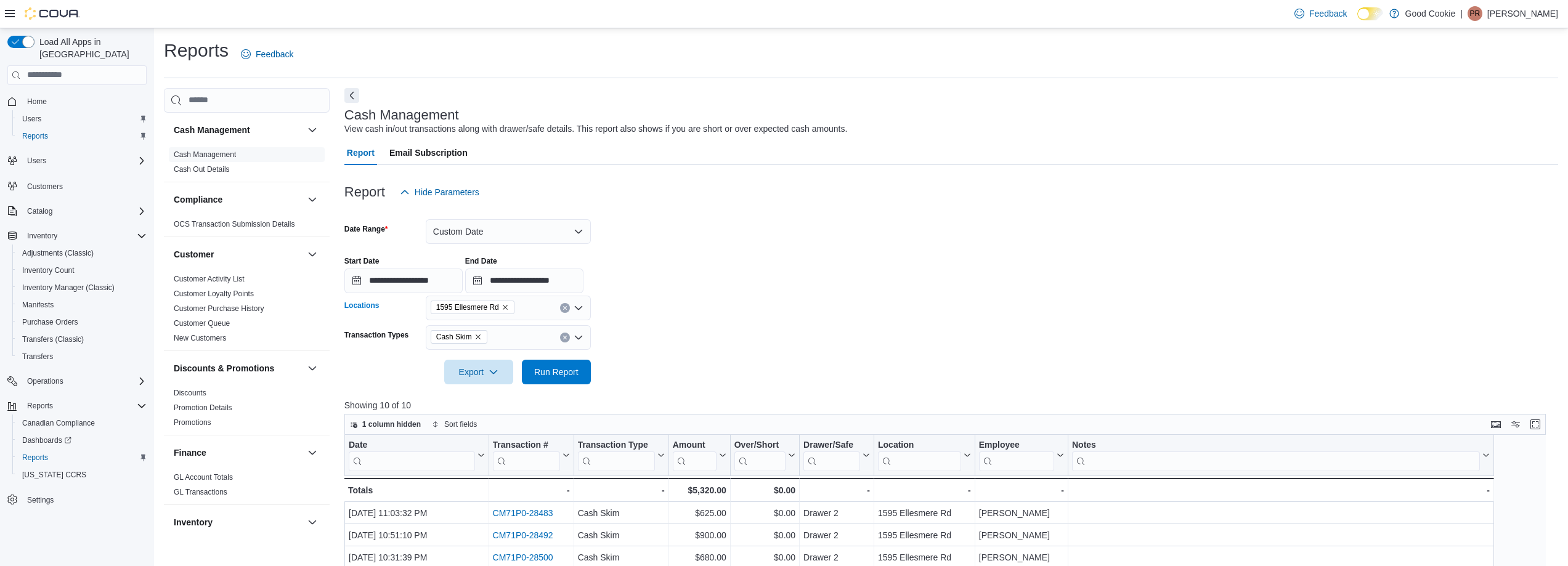
click at [502, 304] on icon "Remove 1595 Ellesmere Rd from selection in this group" at bounding box center [505, 307] width 7 height 7
click at [496, 361] on span "2-[STREET_ADDRESS][PERSON_NAME]" at bounding box center [534, 364] width 164 height 12
click at [746, 334] on form "**********" at bounding box center [952, 294] width 1214 height 180
drag, startPoint x: 546, startPoint y: 368, endPoint x: 553, endPoint y: 367, distance: 7.1
click at [547, 368] on span "Run Report" at bounding box center [556, 371] width 45 height 12
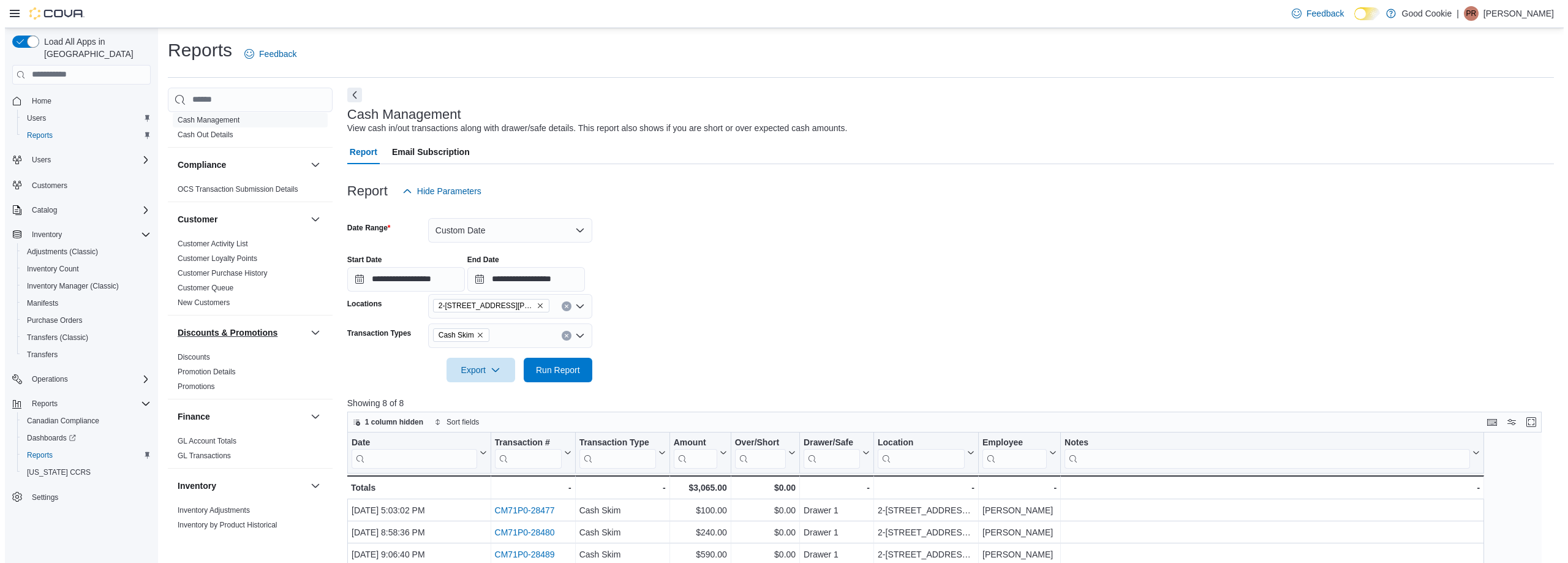
scroll to position [61, 0]
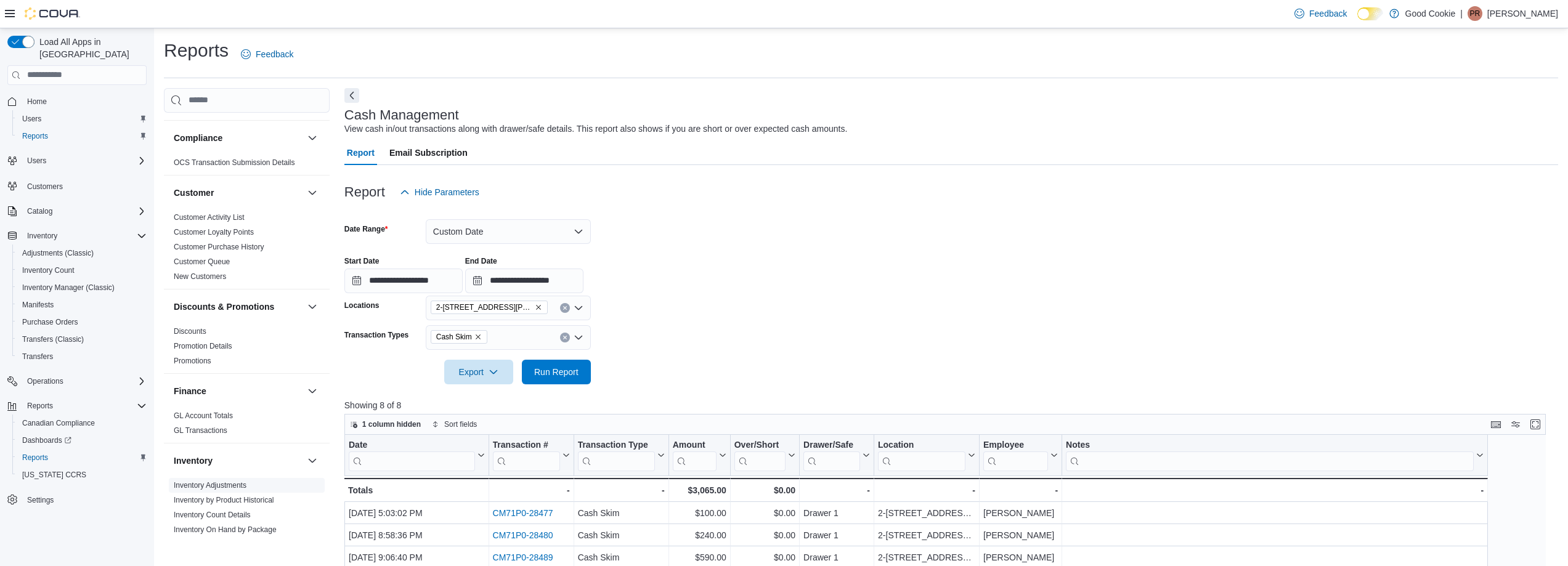
click at [222, 487] on link "Inventory Adjustments" at bounding box center [210, 486] width 73 height 9
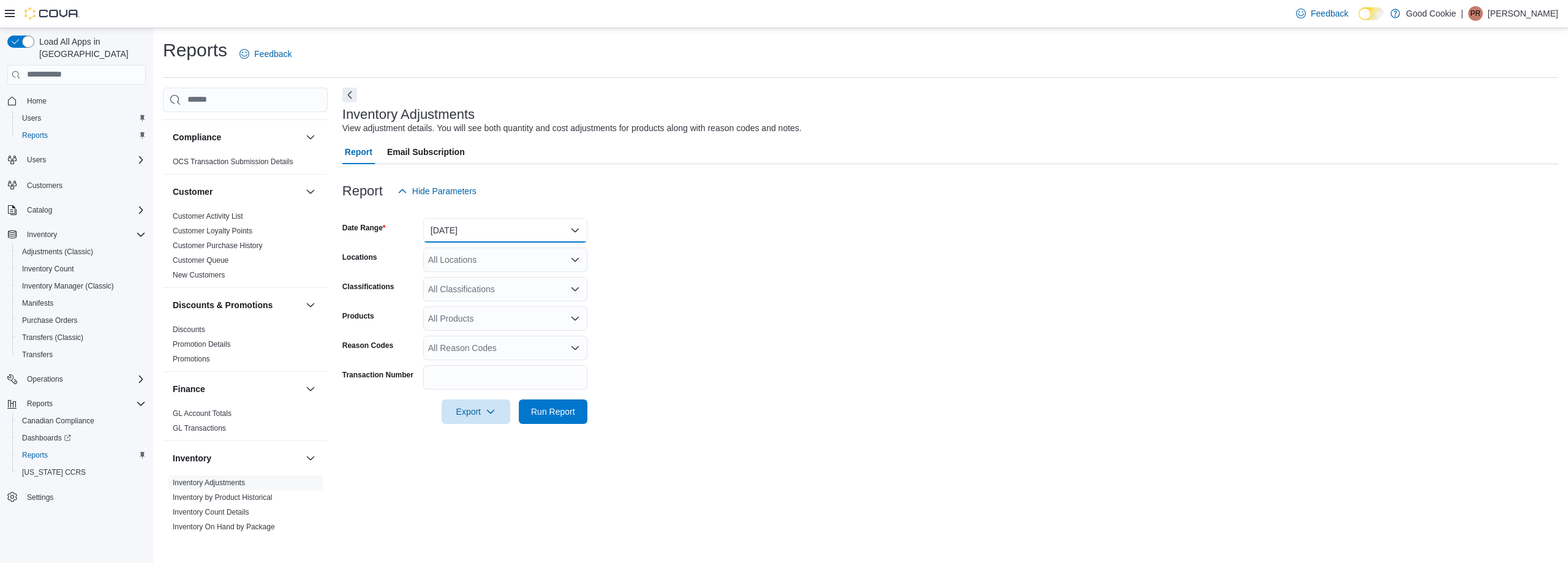
click at [562, 232] on button "[DATE]" at bounding box center [505, 230] width 164 height 25
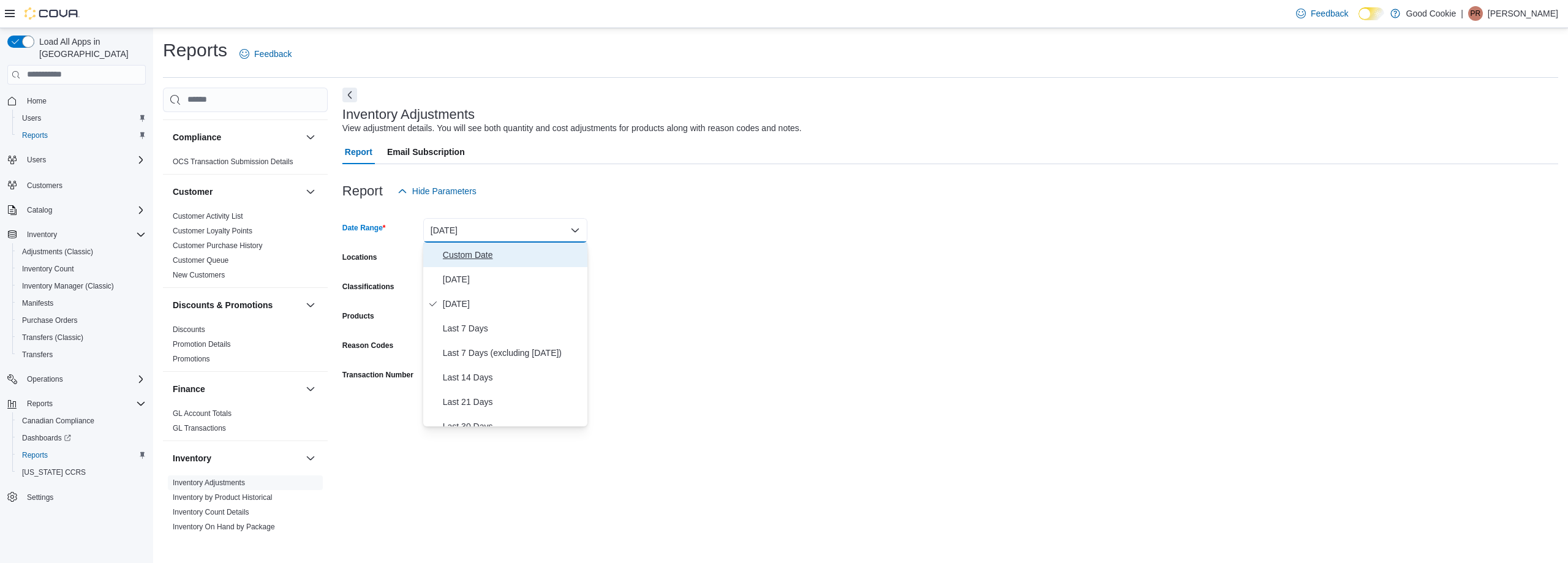
click at [477, 251] on span "Custom Date" at bounding box center [513, 255] width 139 height 15
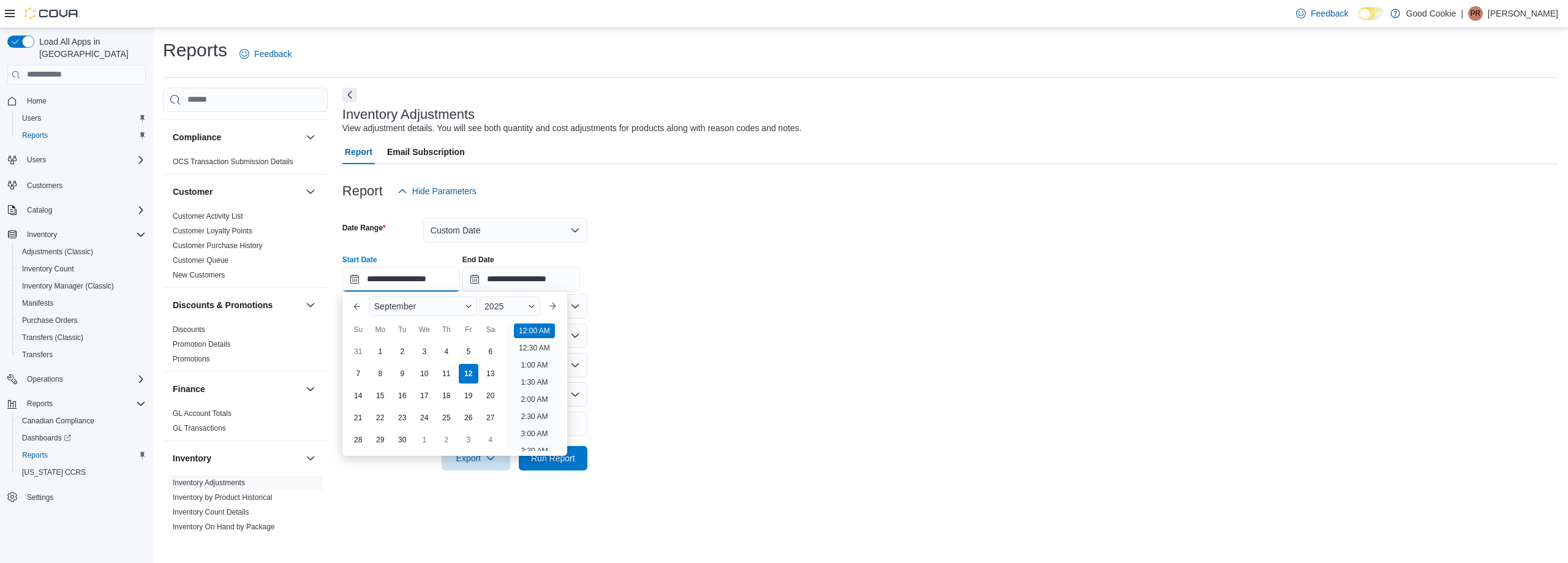
click at [359, 278] on input "**********" at bounding box center [402, 280] width 118 height 25
click at [467, 357] on div "5" at bounding box center [468, 352] width 22 height 22
type input "**********"
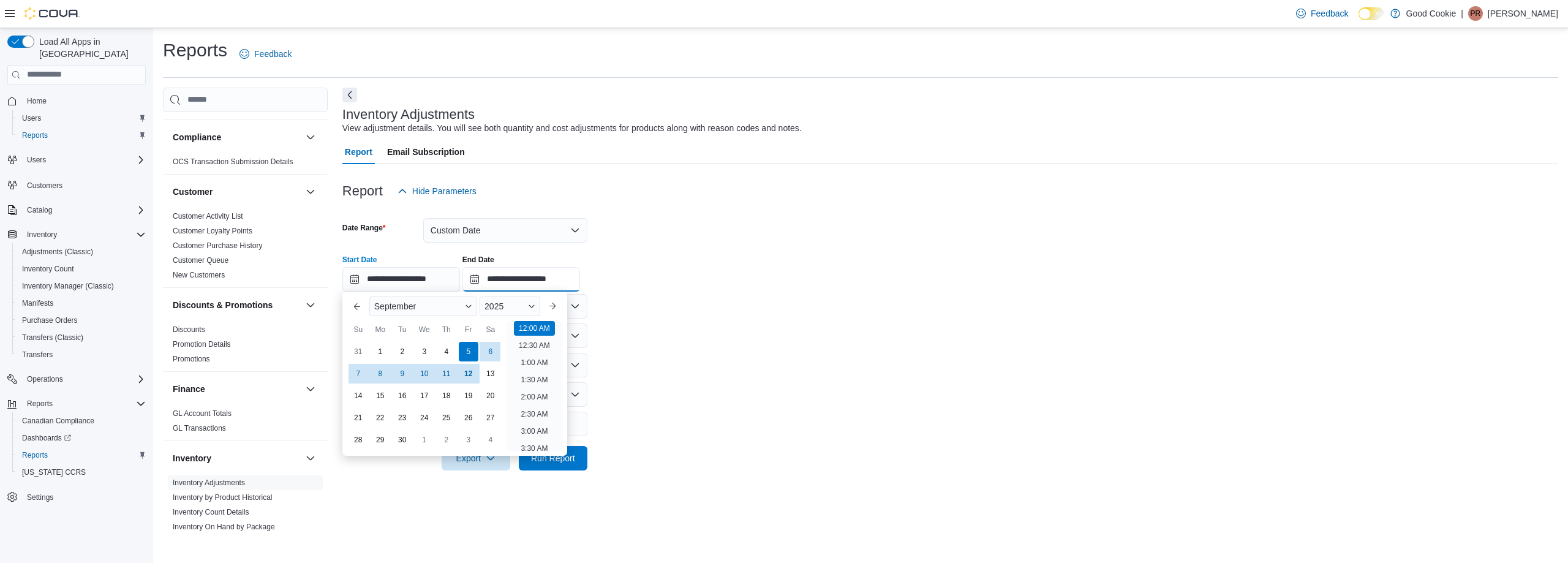
click at [487, 278] on input "**********" at bounding box center [521, 280] width 118 height 25
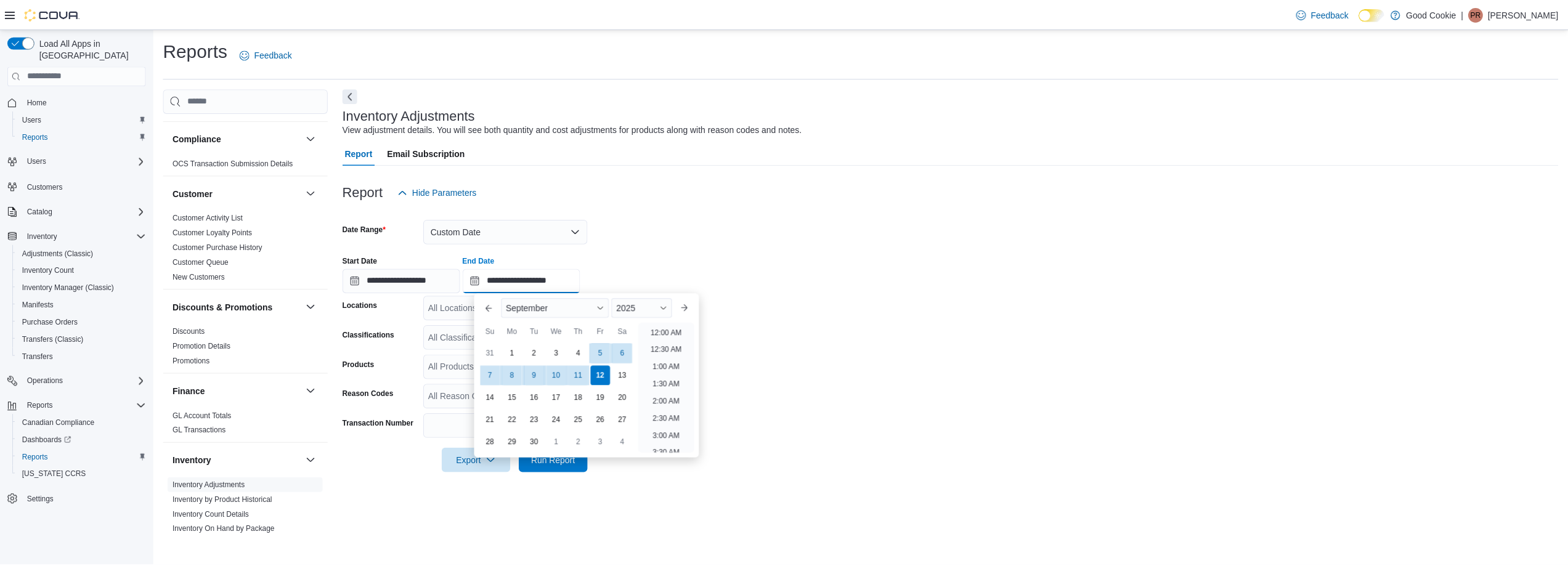
scroll to position [700, 0]
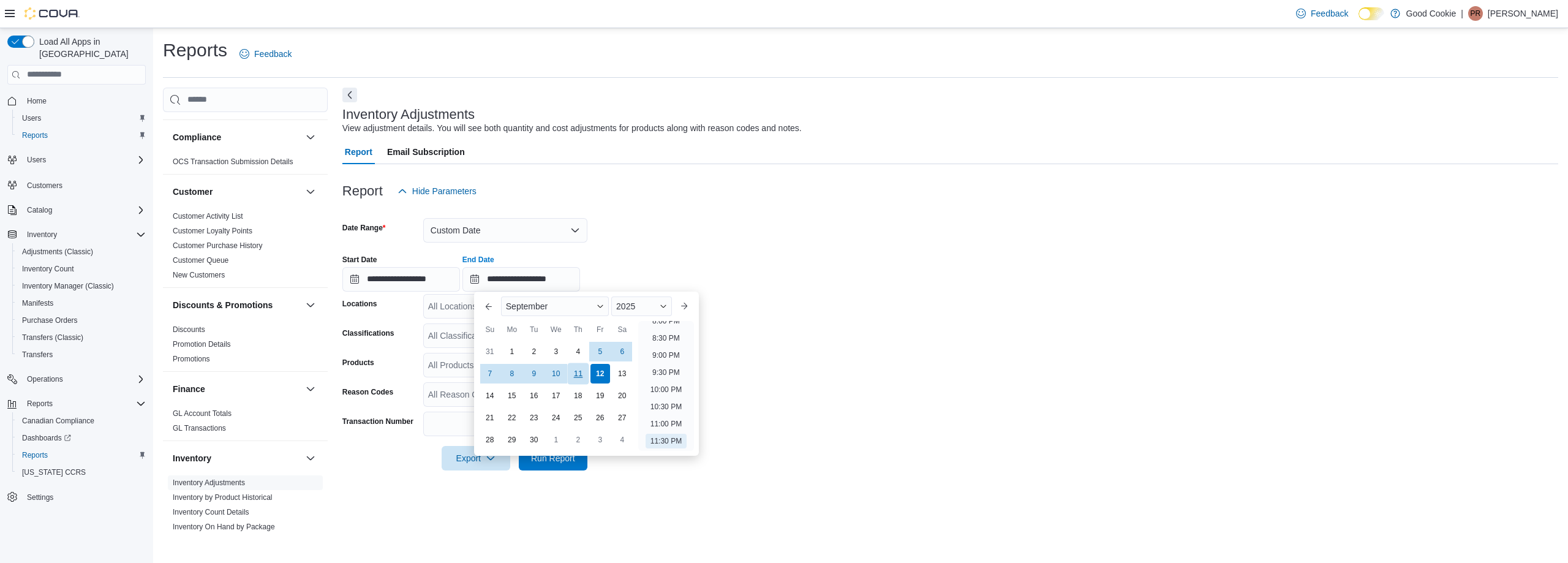
click at [582, 370] on div "11" at bounding box center [578, 373] width 22 height 22
type input "**********"
click at [843, 323] on form "**********" at bounding box center [951, 337] width 1216 height 267
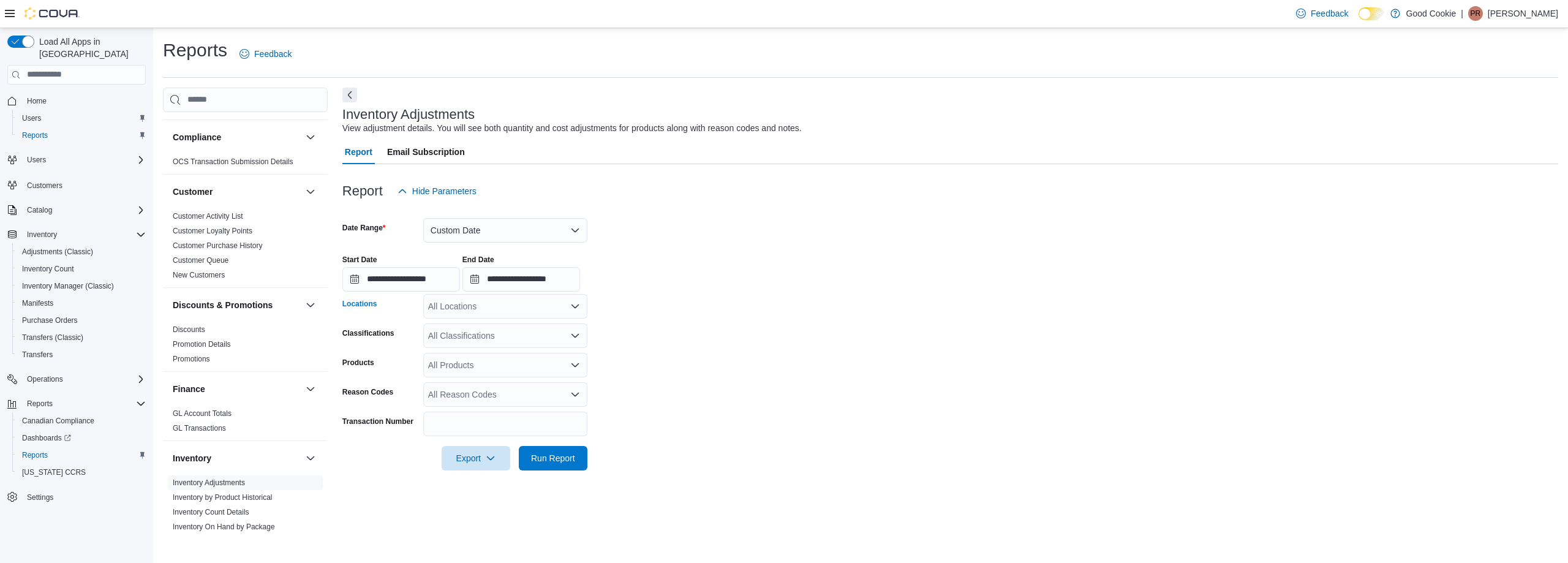
click at [573, 305] on icon "Open list of options" at bounding box center [575, 306] width 7 height 4
click at [498, 381] on span "B-[STREET_ADDRESS]" at bounding box center [496, 380] width 93 height 12
click at [722, 347] on form "**********" at bounding box center [951, 337] width 1216 height 267
click at [558, 456] on span "Run Report" at bounding box center [553, 458] width 44 height 12
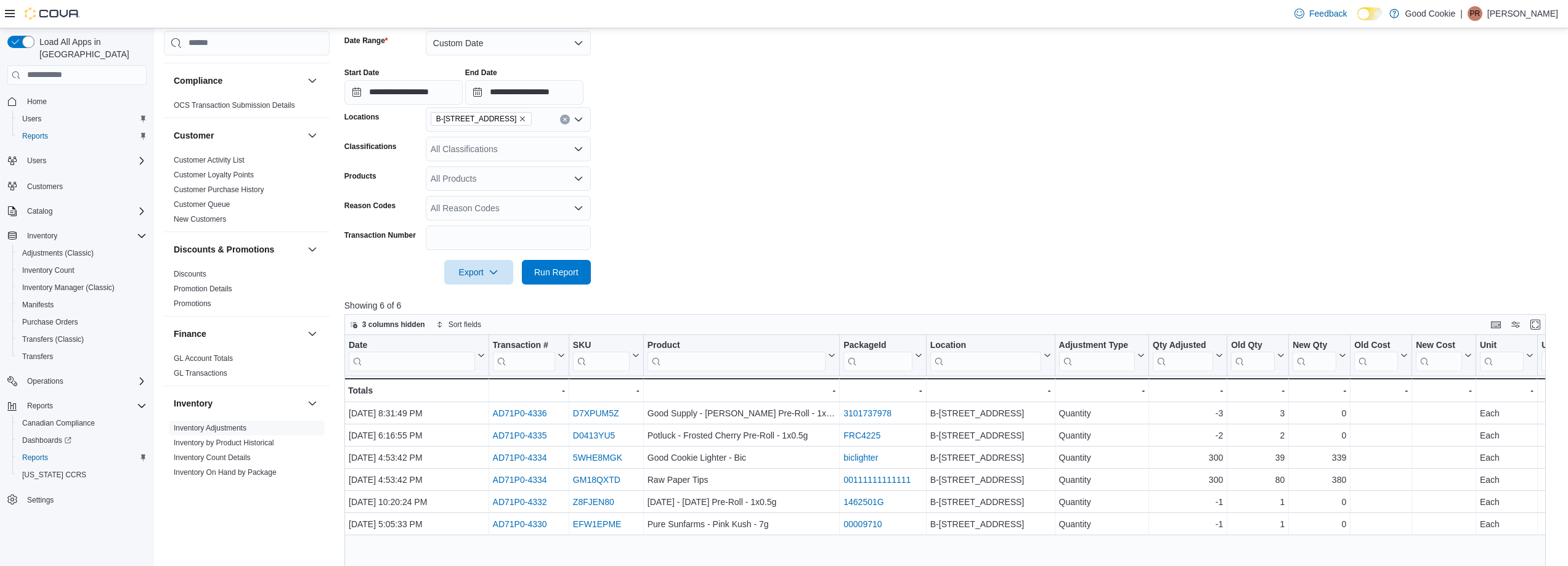
scroll to position [91, 0]
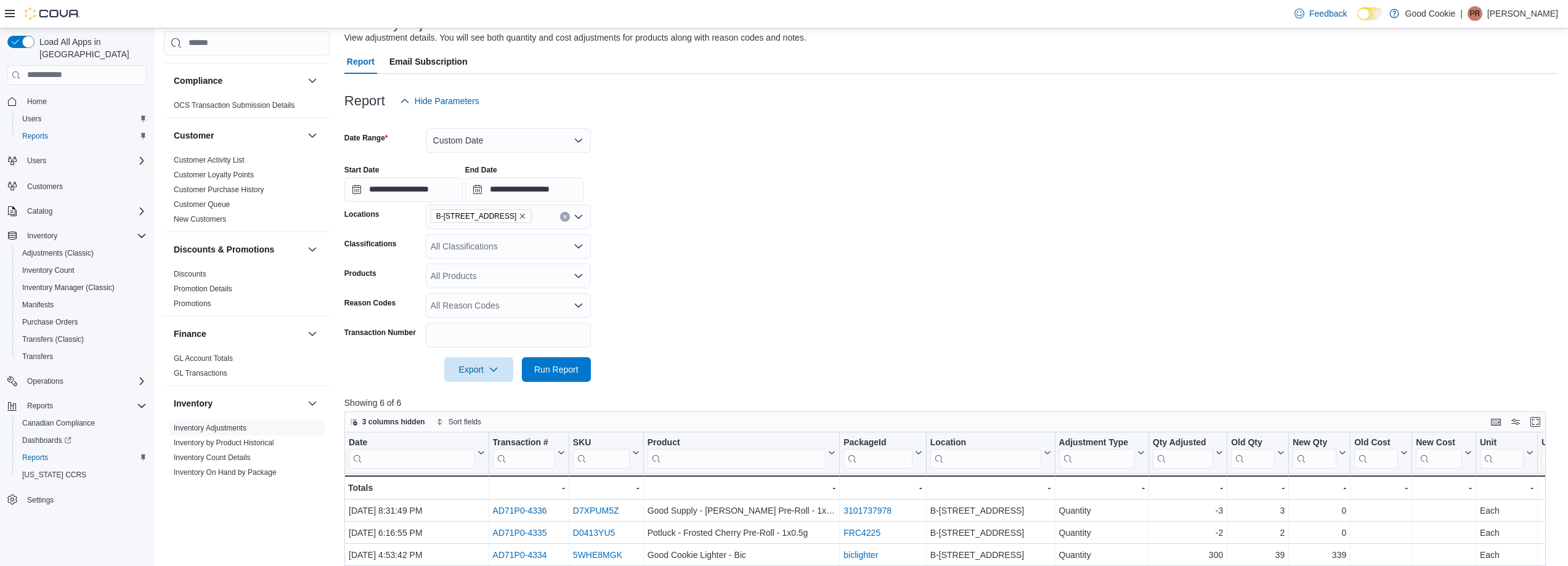
click at [526, 216] on icon "Remove B-371 Old Kingston Road from selection in this group" at bounding box center [522, 216] width 7 height 7
click at [519, 274] on span "2-[STREET_ADDRESS][PERSON_NAME]" at bounding box center [534, 273] width 164 height 12
click at [692, 261] on form "**********" at bounding box center [952, 248] width 1214 height 269
drag, startPoint x: 554, startPoint y: 366, endPoint x: 687, endPoint y: 301, distance: 148.0
click at [554, 364] on span "Run Report" at bounding box center [556, 370] width 45 height 12
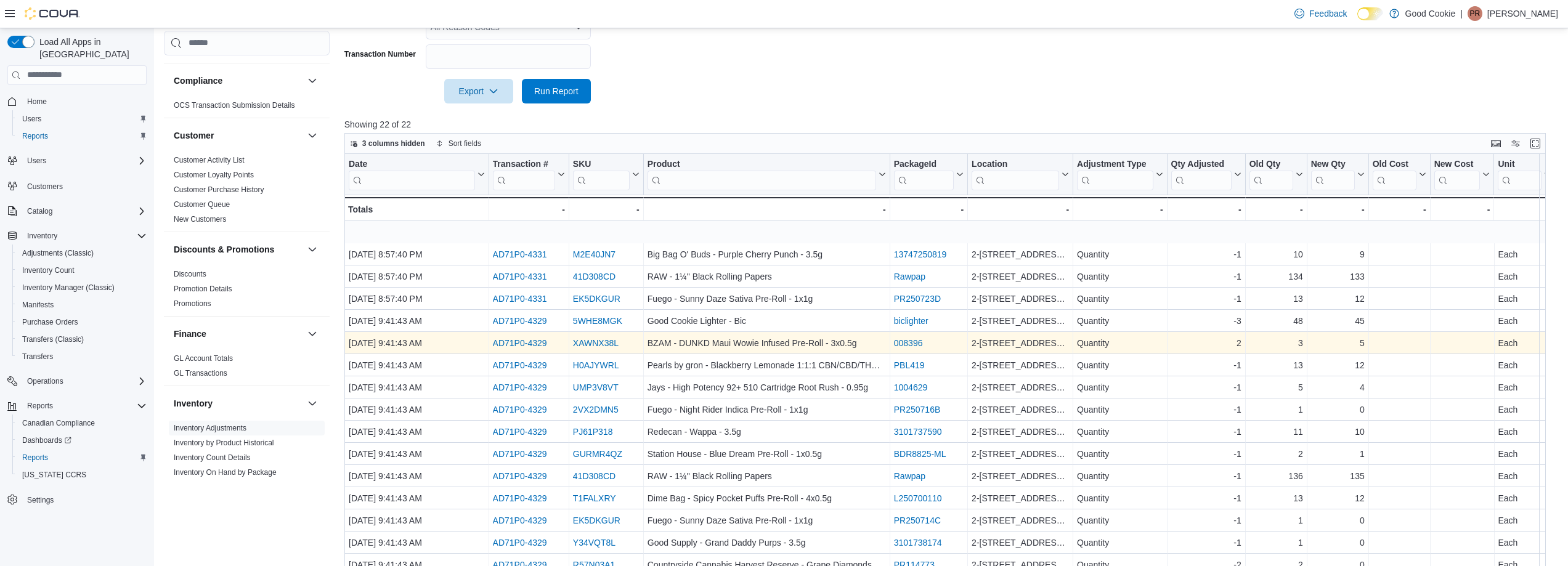
scroll to position [129, 0]
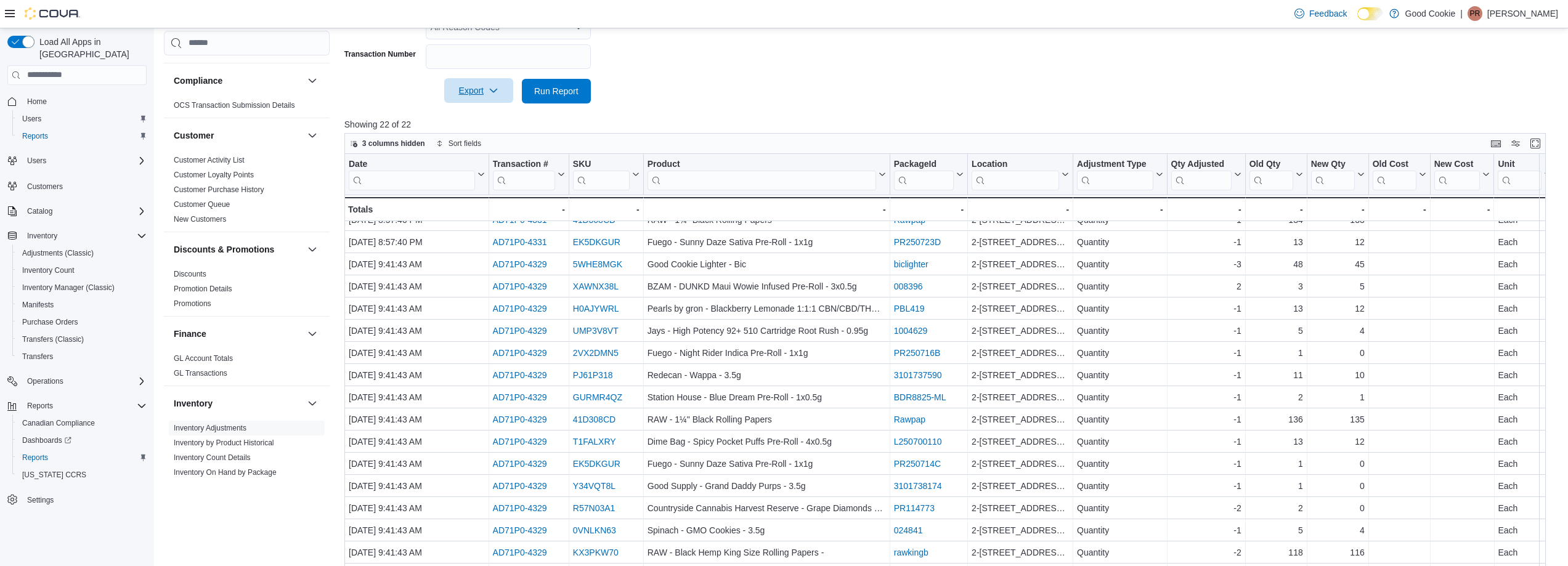
click at [492, 88] on icon "button" at bounding box center [493, 90] width 9 height 9
click at [475, 118] on span "Export to Excel" at bounding box center [481, 115] width 56 height 9
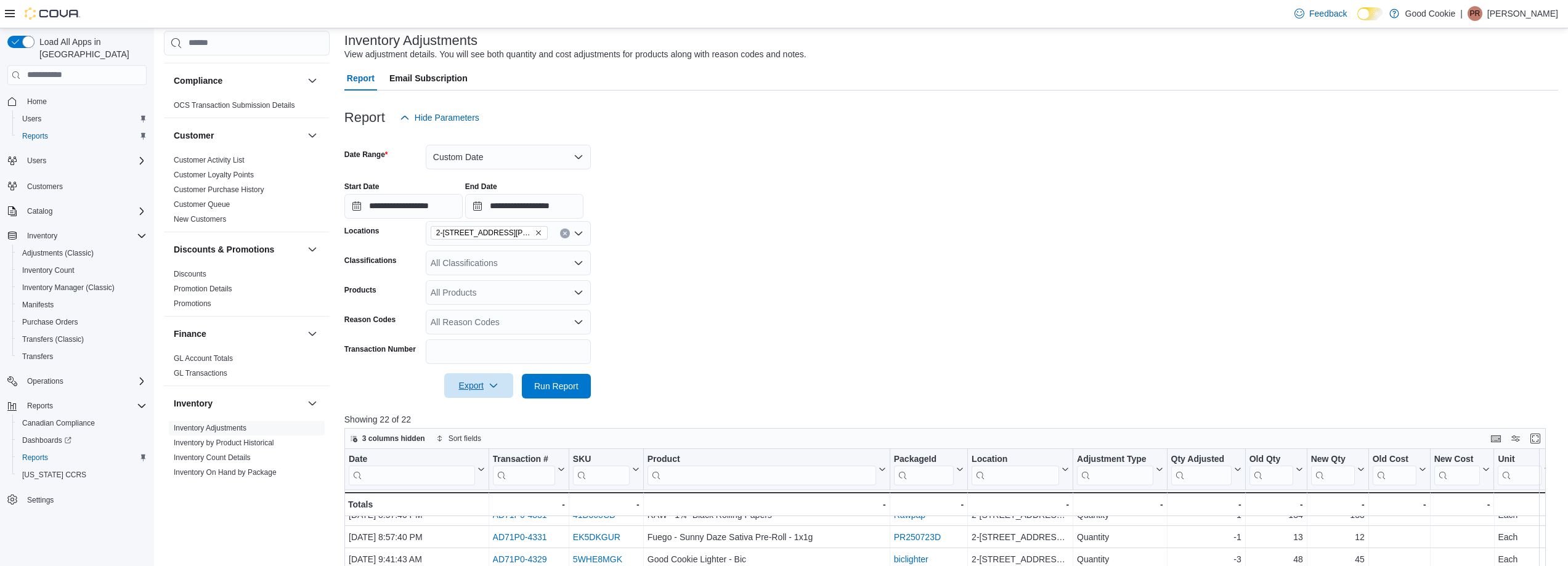
scroll to position [0, 0]
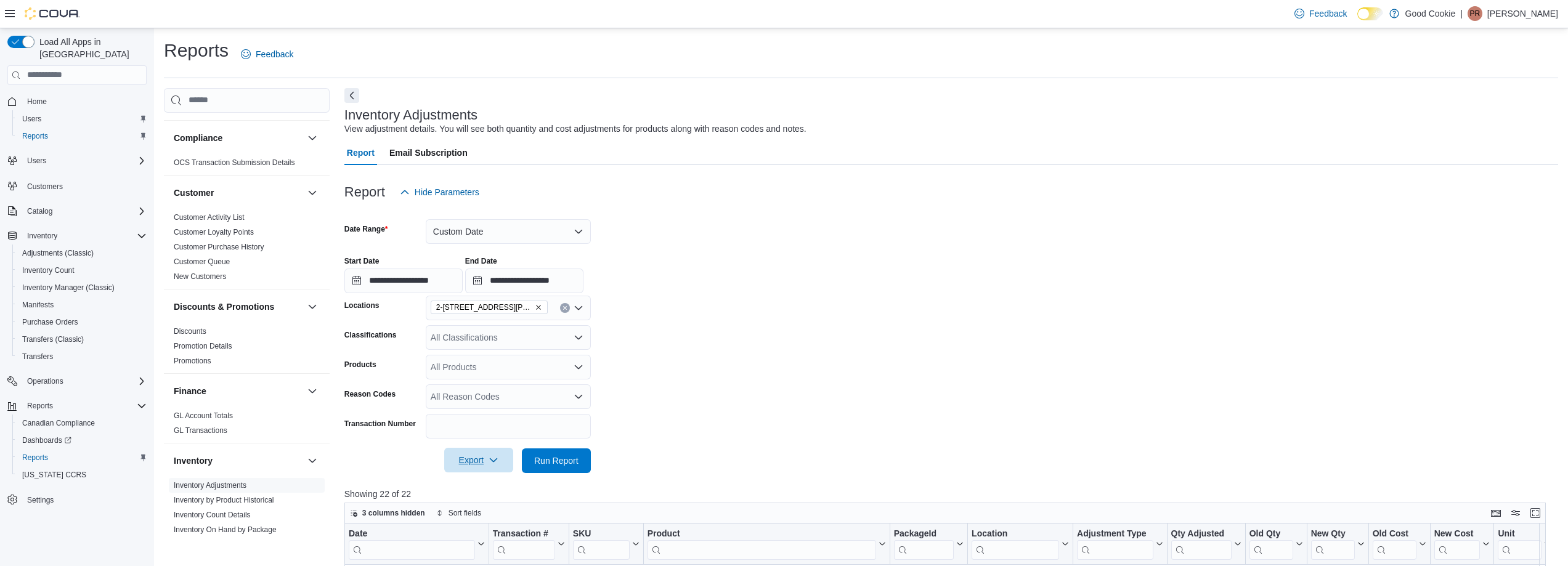
click at [535, 306] on icon "Remove 2-5741 Finch Ave E. from selection in this group" at bounding box center [538, 307] width 7 height 7
click at [501, 345] on span "1595 Ellesmere Rd" at bounding box center [489, 346] width 73 height 12
click at [714, 306] on form "**********" at bounding box center [952, 339] width 1214 height 269
drag, startPoint x: 569, startPoint y: 468, endPoint x: 575, endPoint y: 460, distance: 10.0
click at [570, 467] on span "Run Report" at bounding box center [557, 460] width 54 height 25
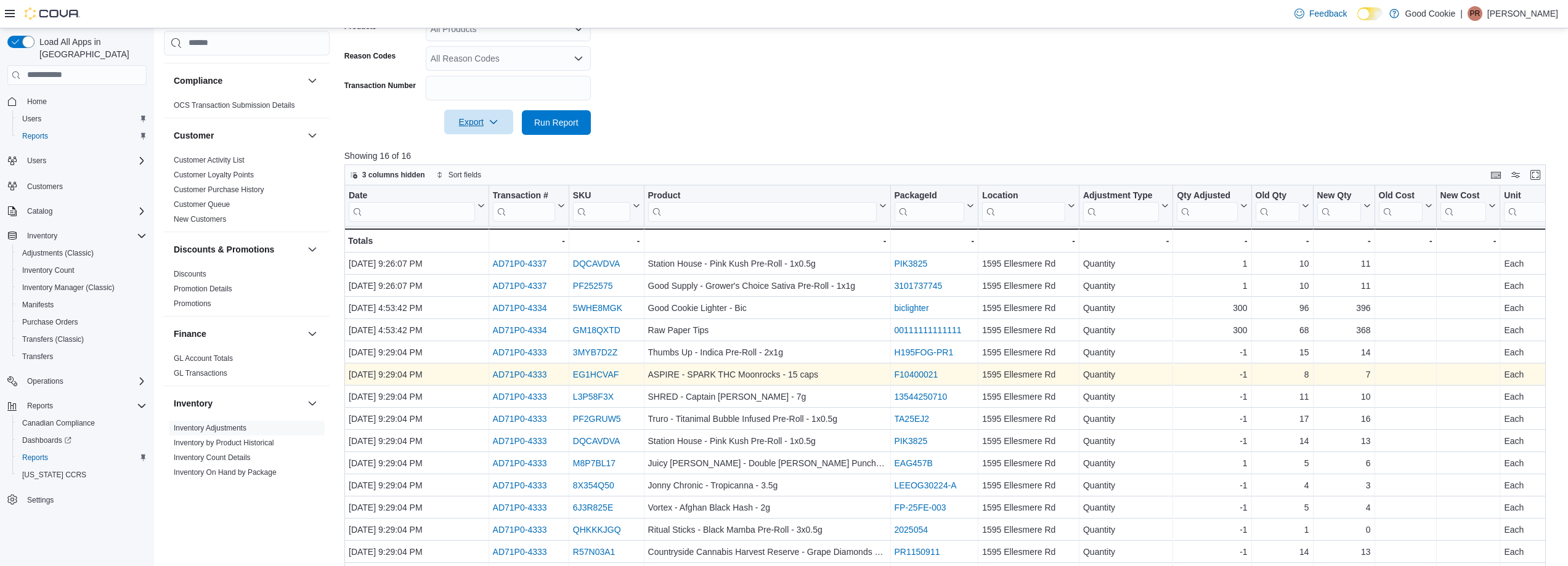
scroll to position [399, 0]
